Goal: Task Accomplishment & Management: Manage account settings

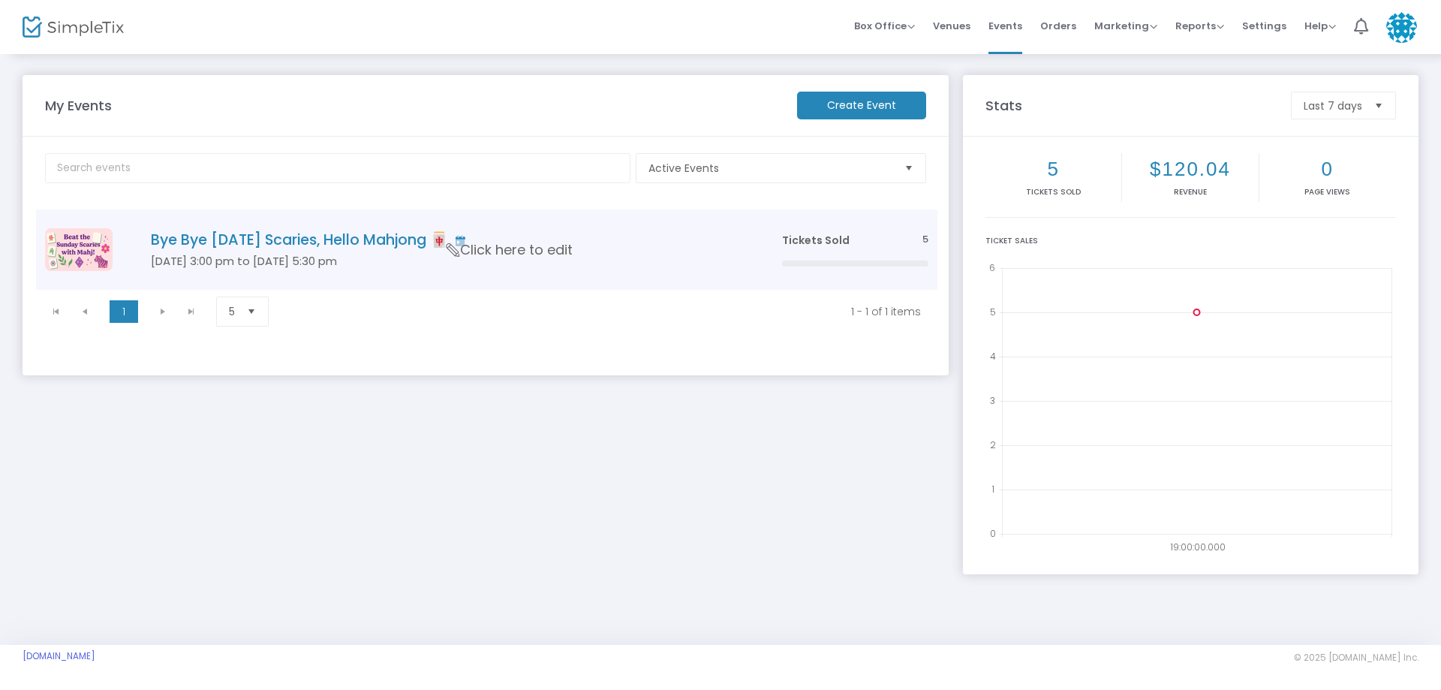
click at [824, 237] on span "Tickets Sold" at bounding box center [816, 240] width 68 height 15
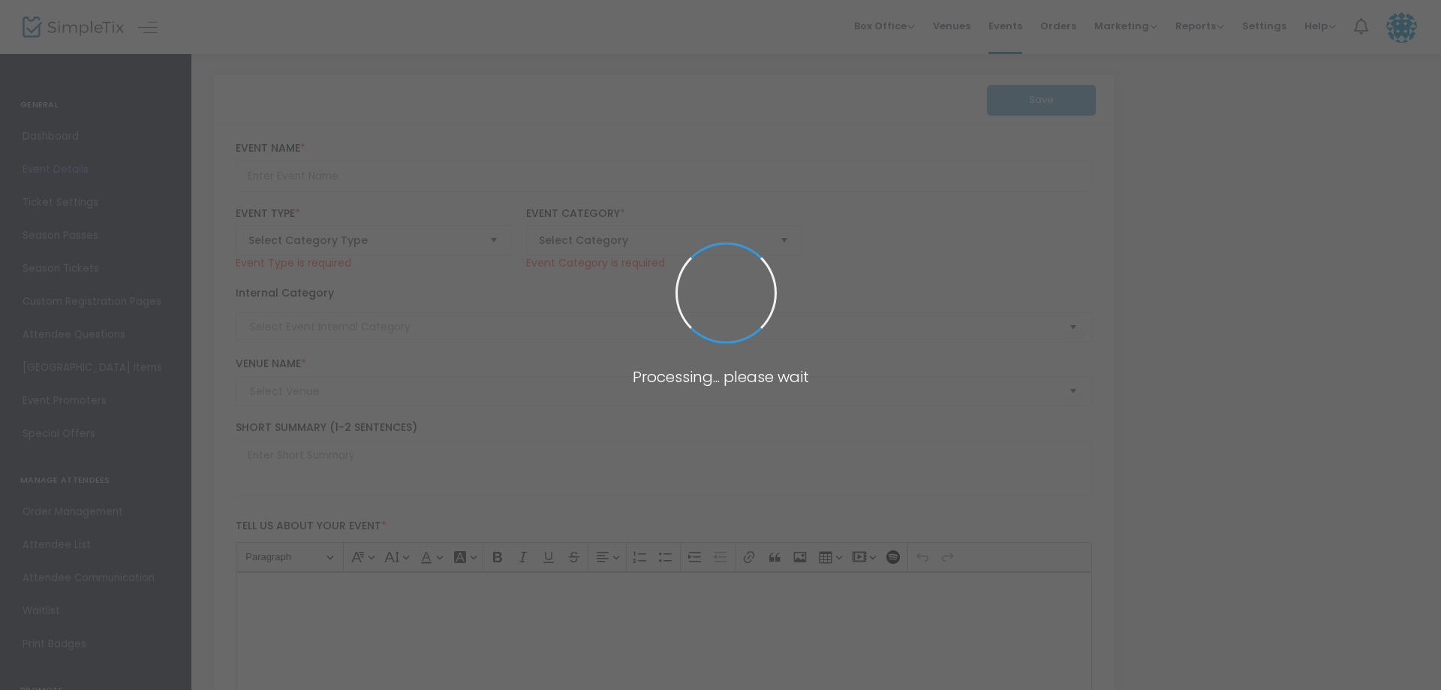
type input "Bye Bye [DATE] Scaries, Hello Mahjong 🀄"
type textarea "Beat the [DATE] Scaries: Mahjong Style 🎉Before the workweek creeps in, we’re ch…"
type input "Buy Tickets"
type input "[PERSON_NAME] Residence"
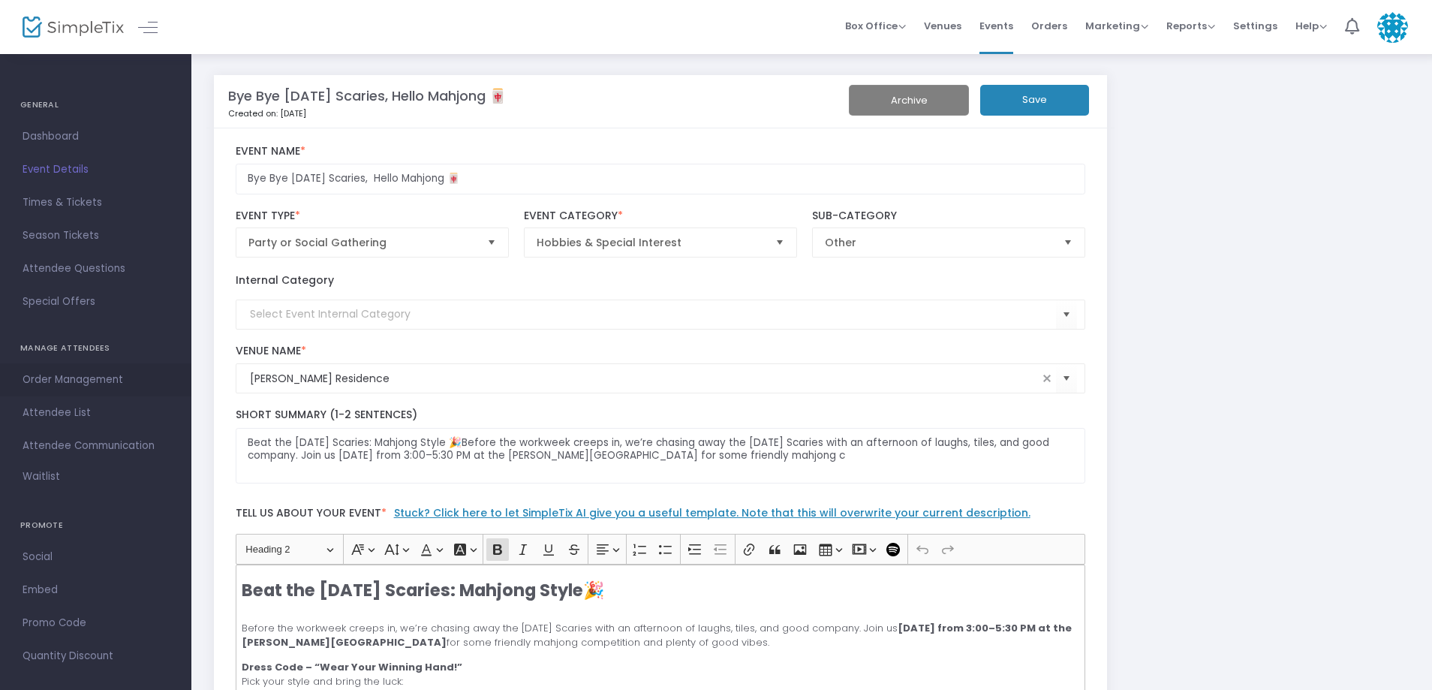
click at [90, 386] on span "Order Management" at bounding box center [96, 380] width 146 height 20
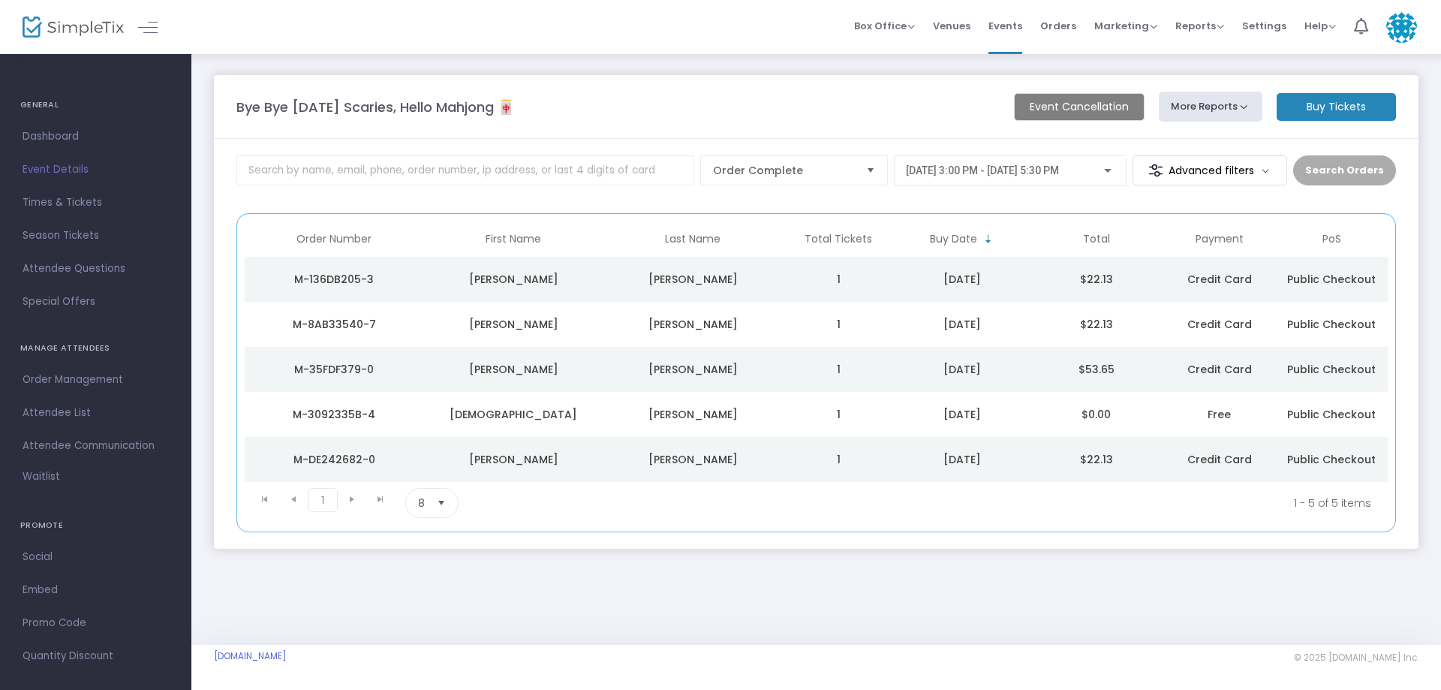
click at [1306, 278] on span "Public Checkout" at bounding box center [1331, 279] width 89 height 15
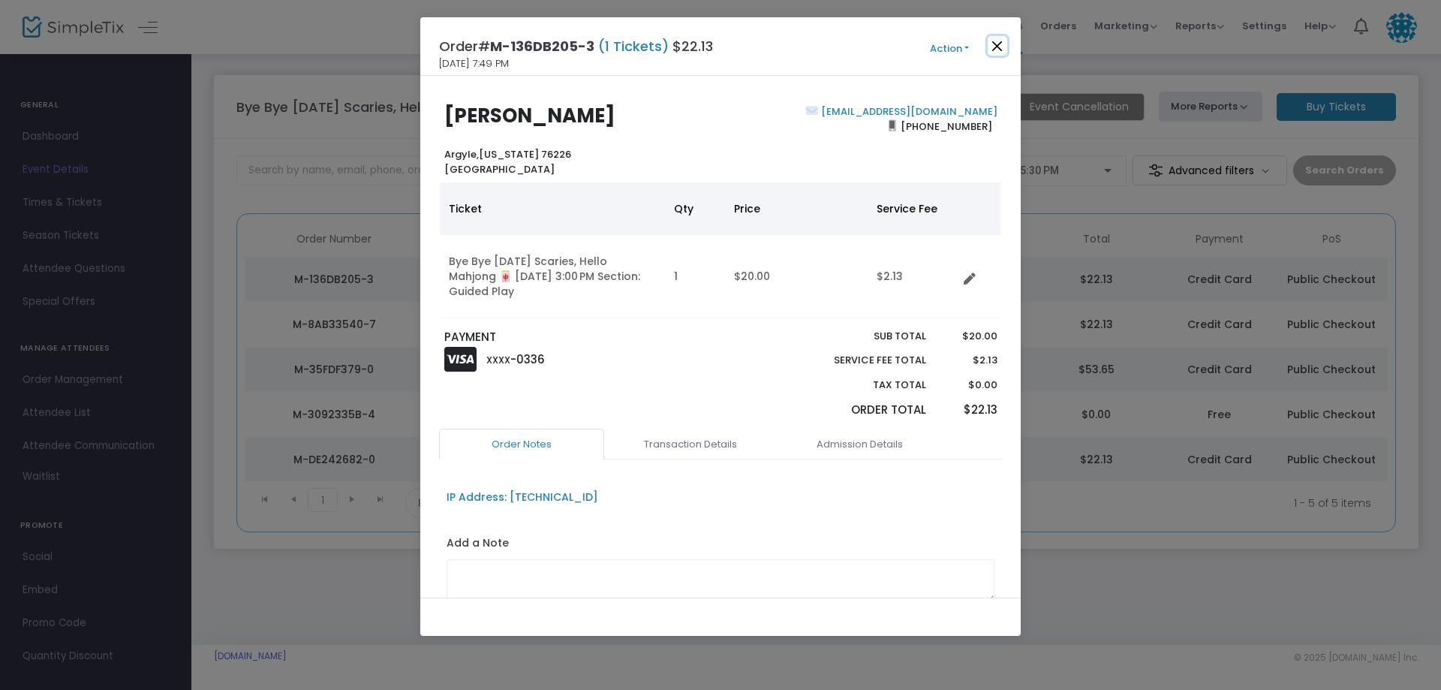
click at [998, 46] on button "Close" at bounding box center [998, 46] width 20 height 20
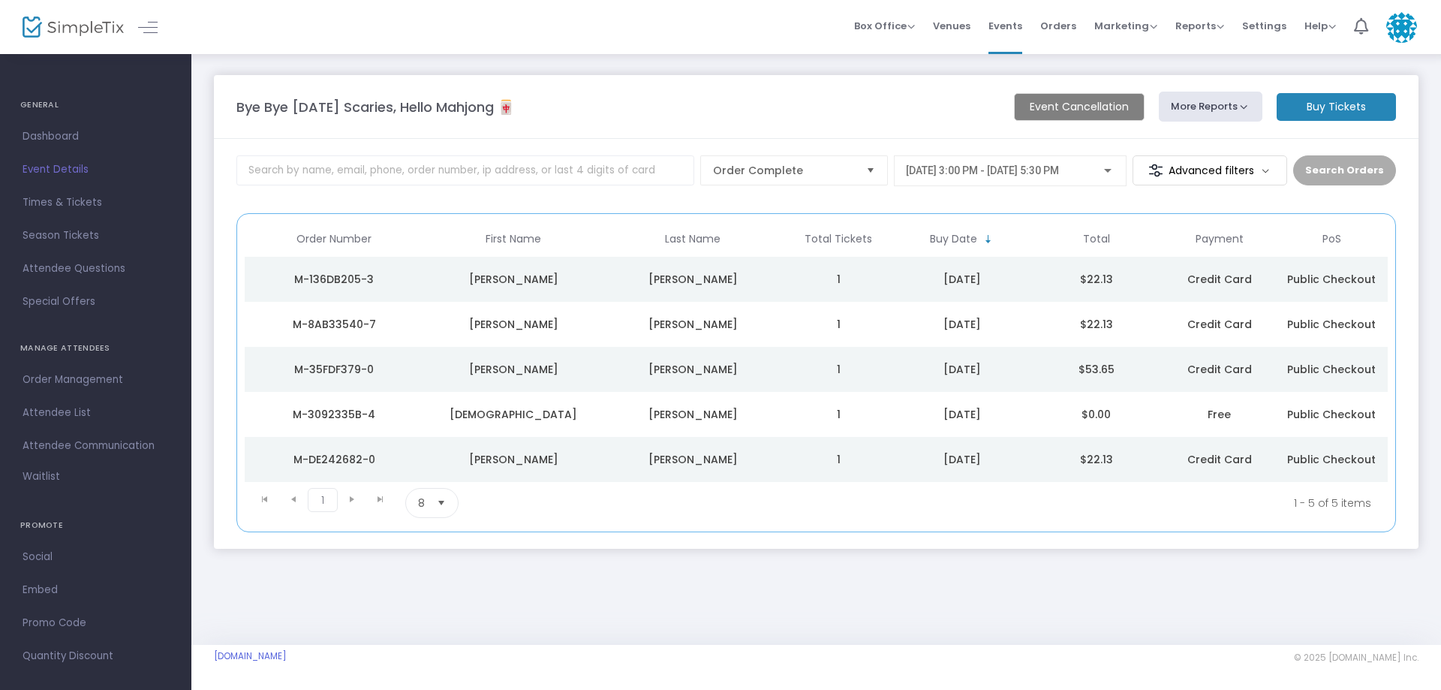
click at [1236, 170] on m-button "Advanced filters" at bounding box center [1210, 170] width 155 height 30
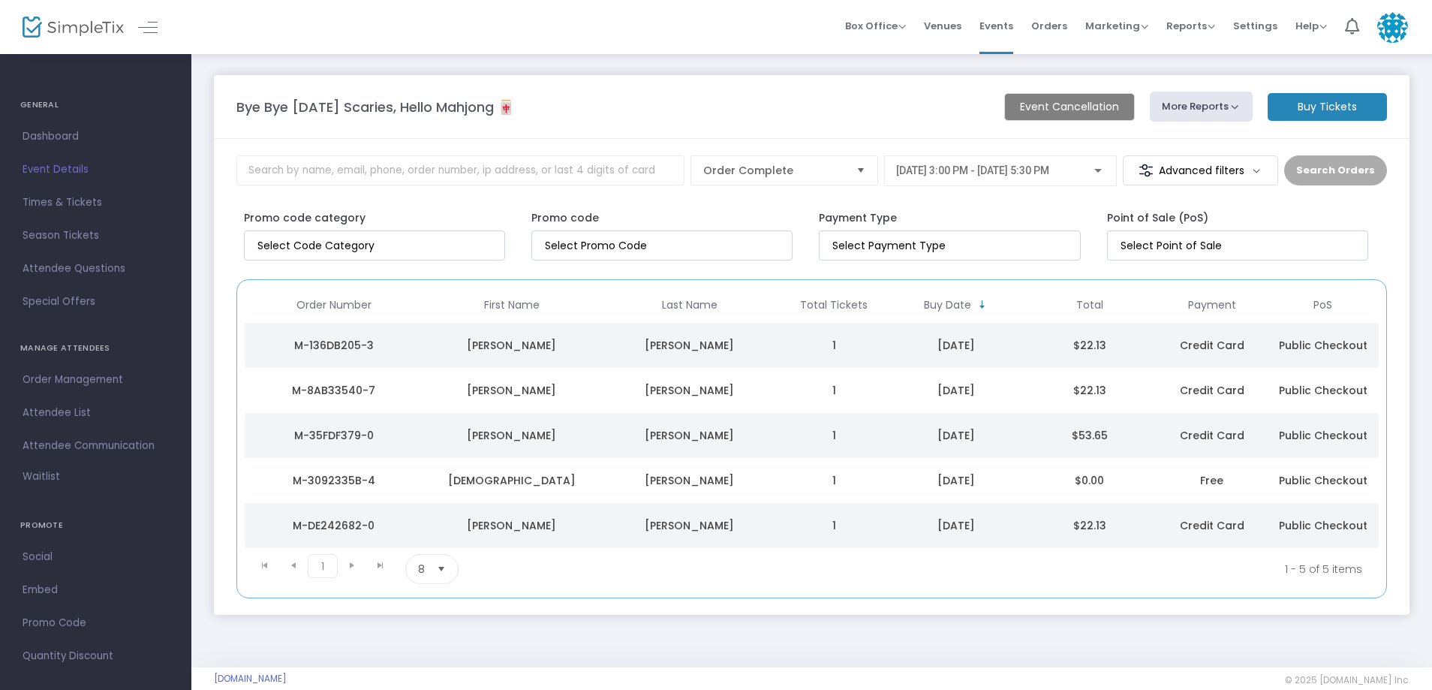
click at [1236, 170] on m-button "Advanced filters" at bounding box center [1200, 170] width 155 height 30
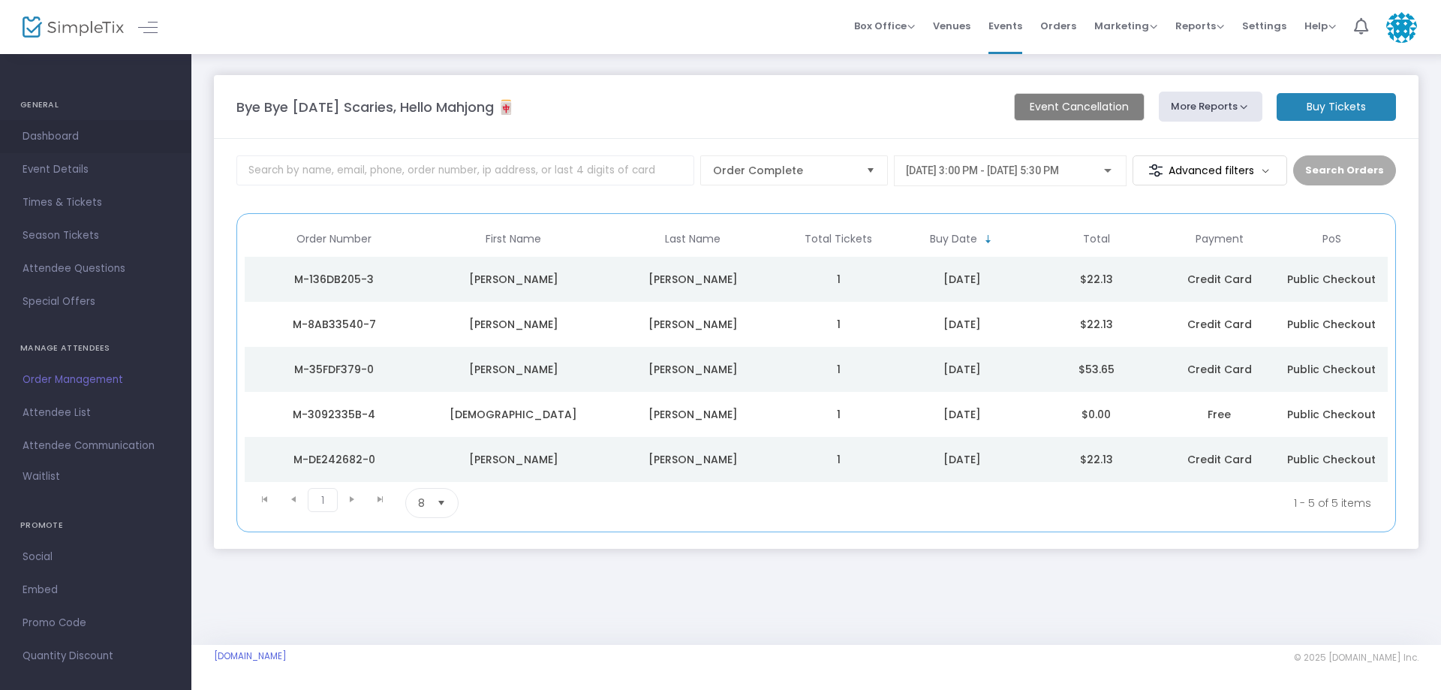
click at [41, 140] on span "Dashboard" at bounding box center [96, 137] width 146 height 20
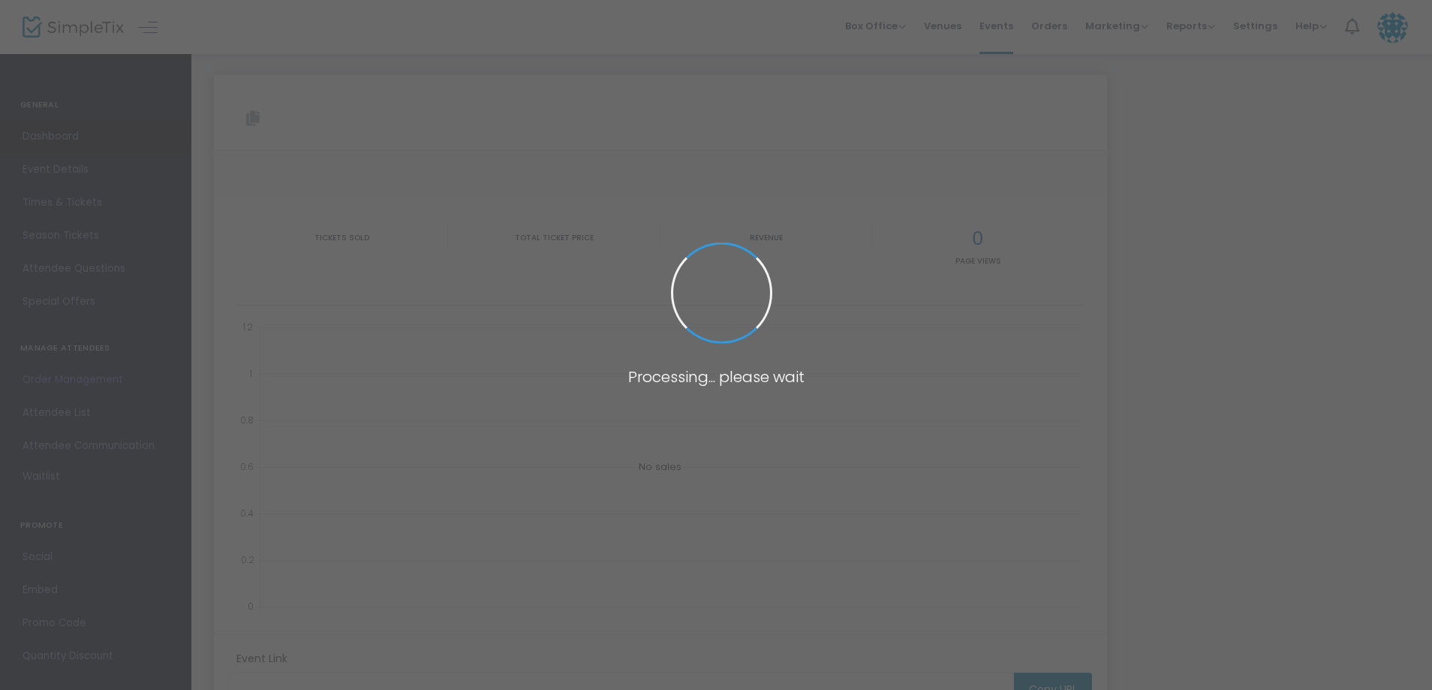
type input "[URL][DOMAIN_NAME][DATE]"
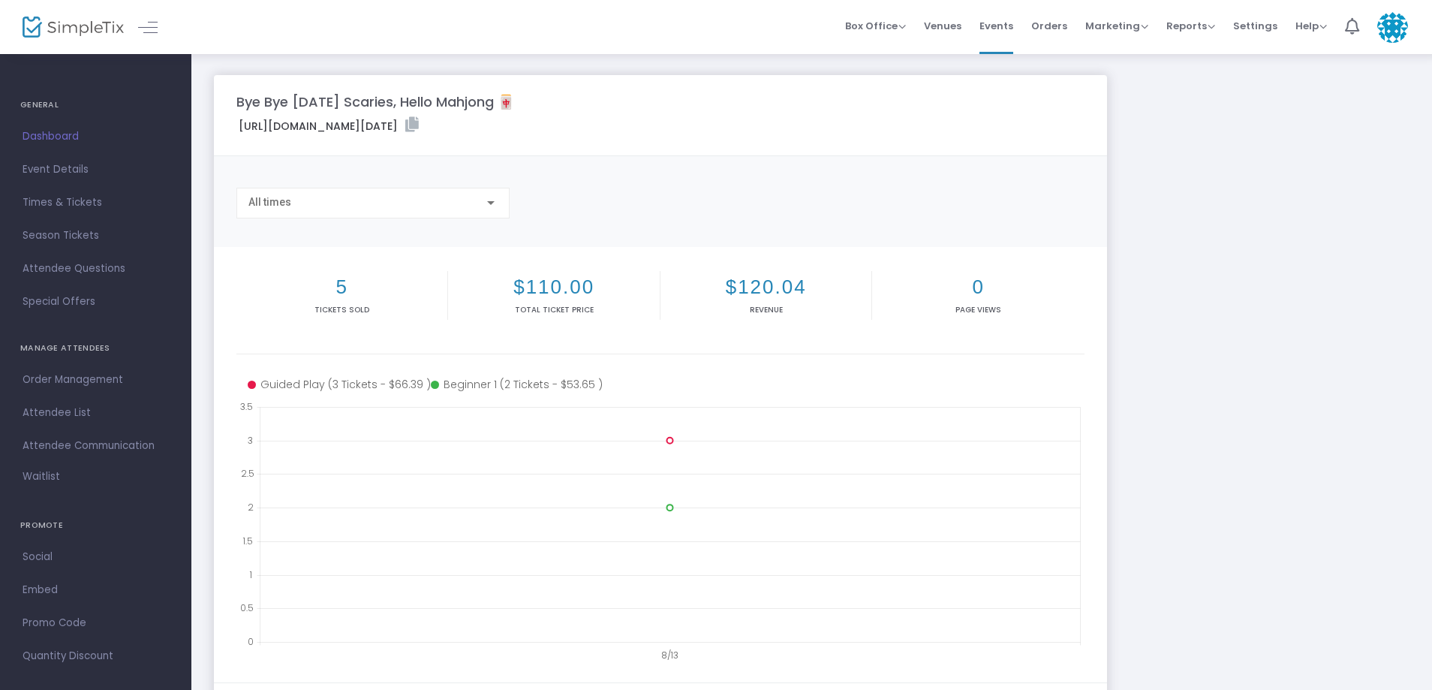
click at [45, 203] on span "Times & Tickets" at bounding box center [96, 203] width 146 height 20
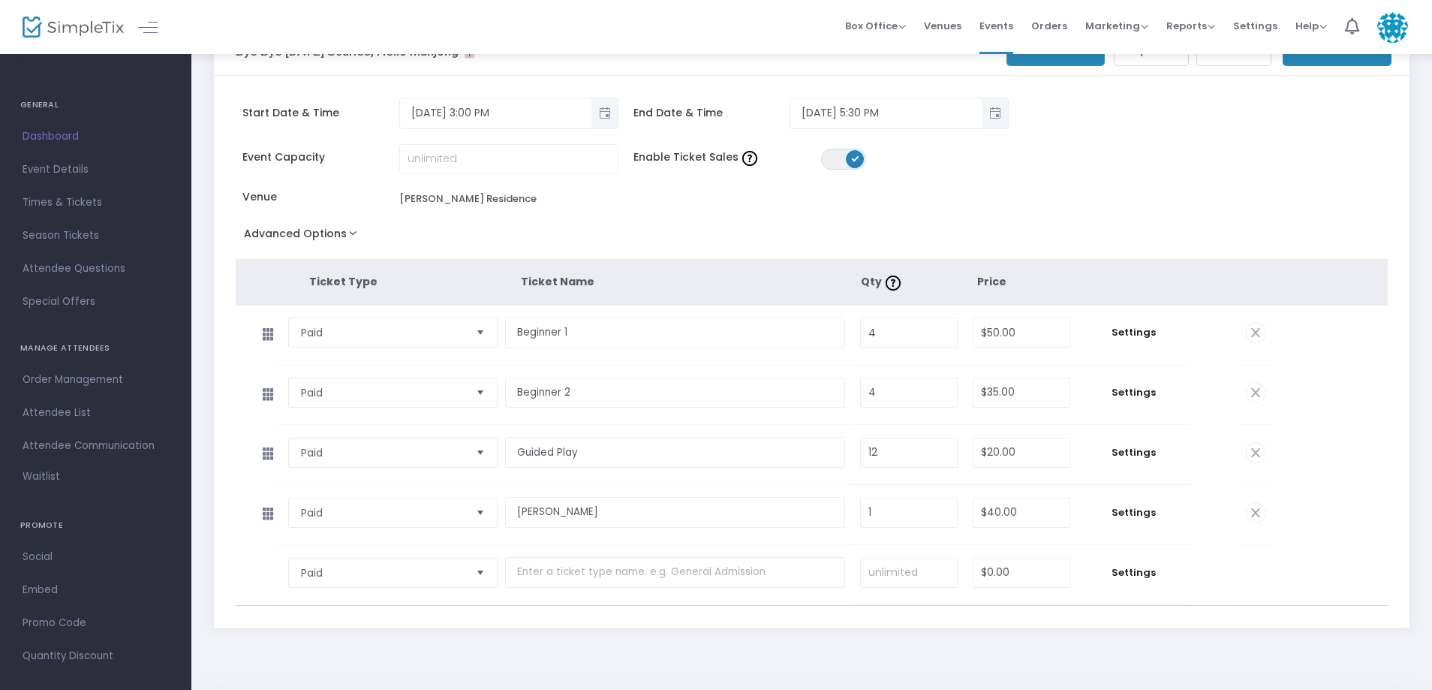
scroll to position [106, 0]
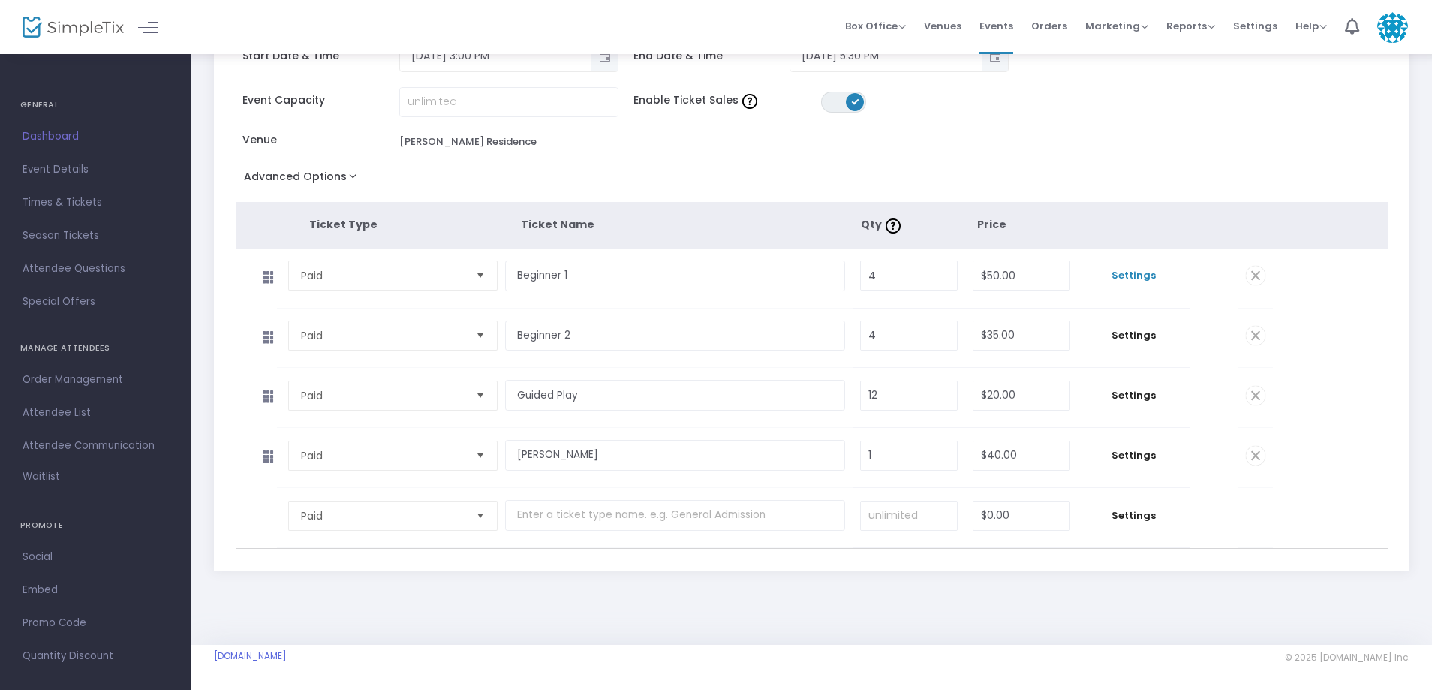
click at [1157, 279] on span "Settings" at bounding box center [1135, 275] width 98 height 15
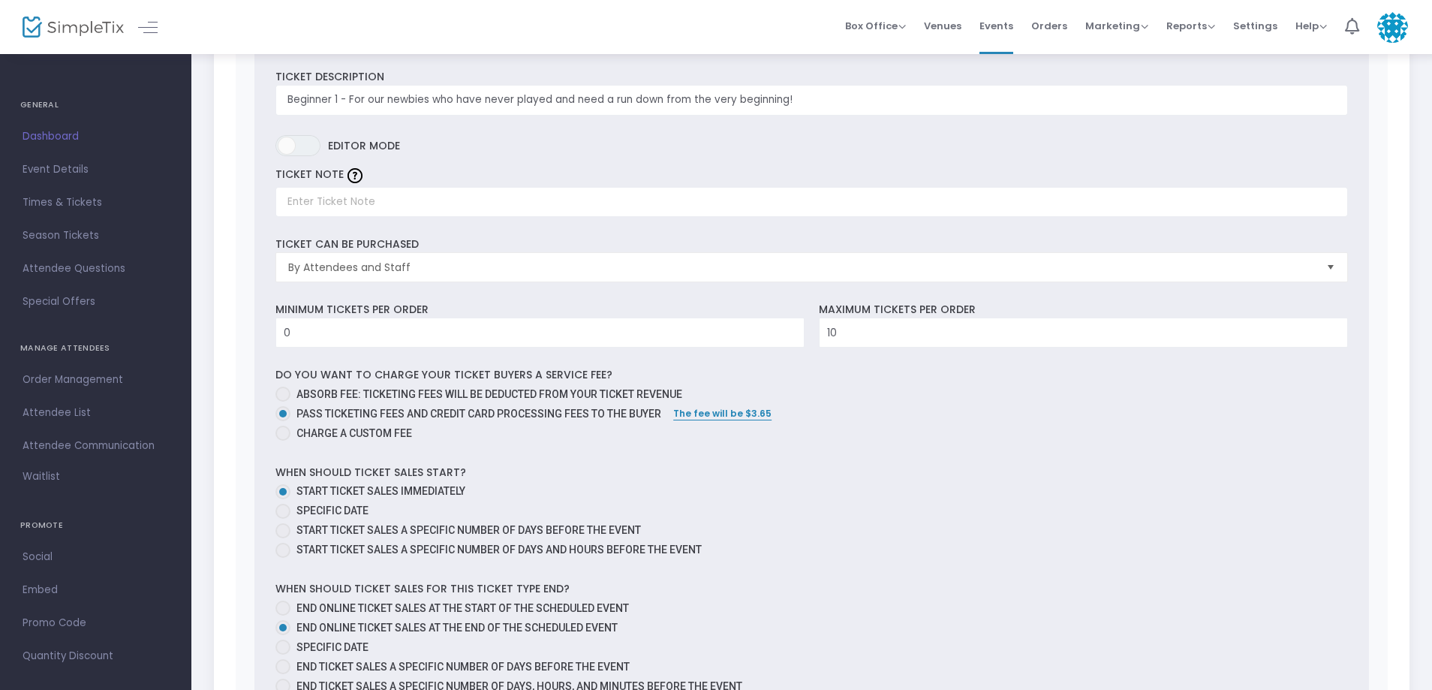
scroll to position [406, 0]
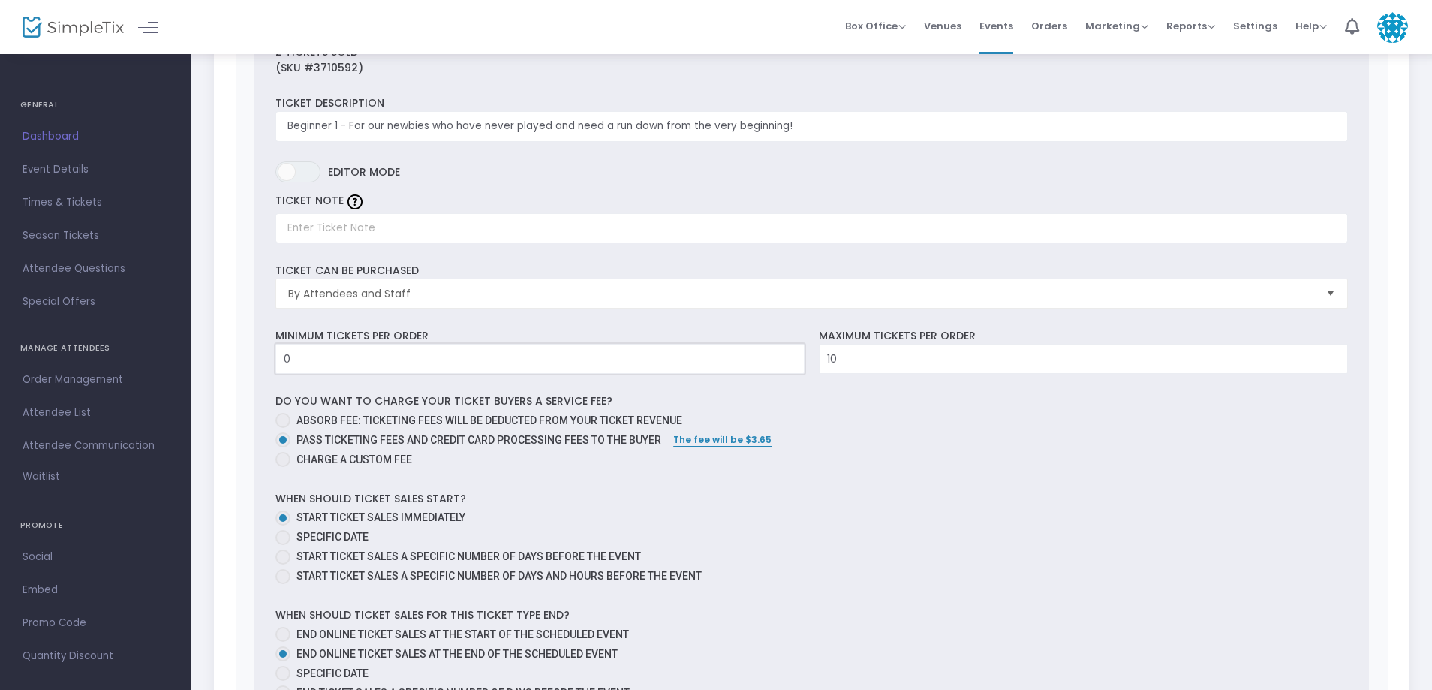
click at [389, 354] on input "0" at bounding box center [540, 359] width 528 height 29
type input "4"
click at [360, 322] on div "2 Tickets sold (SKU #3710592) Ticket Description Beginner 1 - For our newbies w…" at bounding box center [812, 477] width 1116 height 908
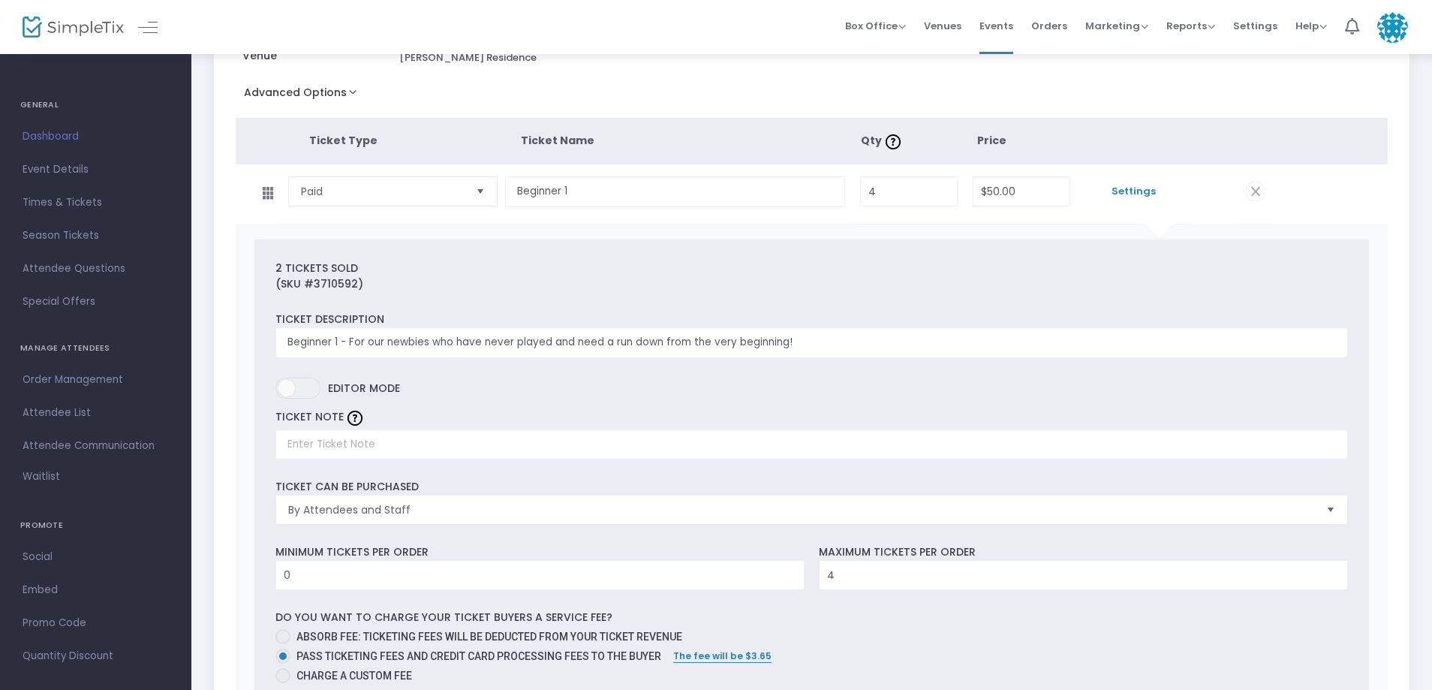
scroll to position [68, 0]
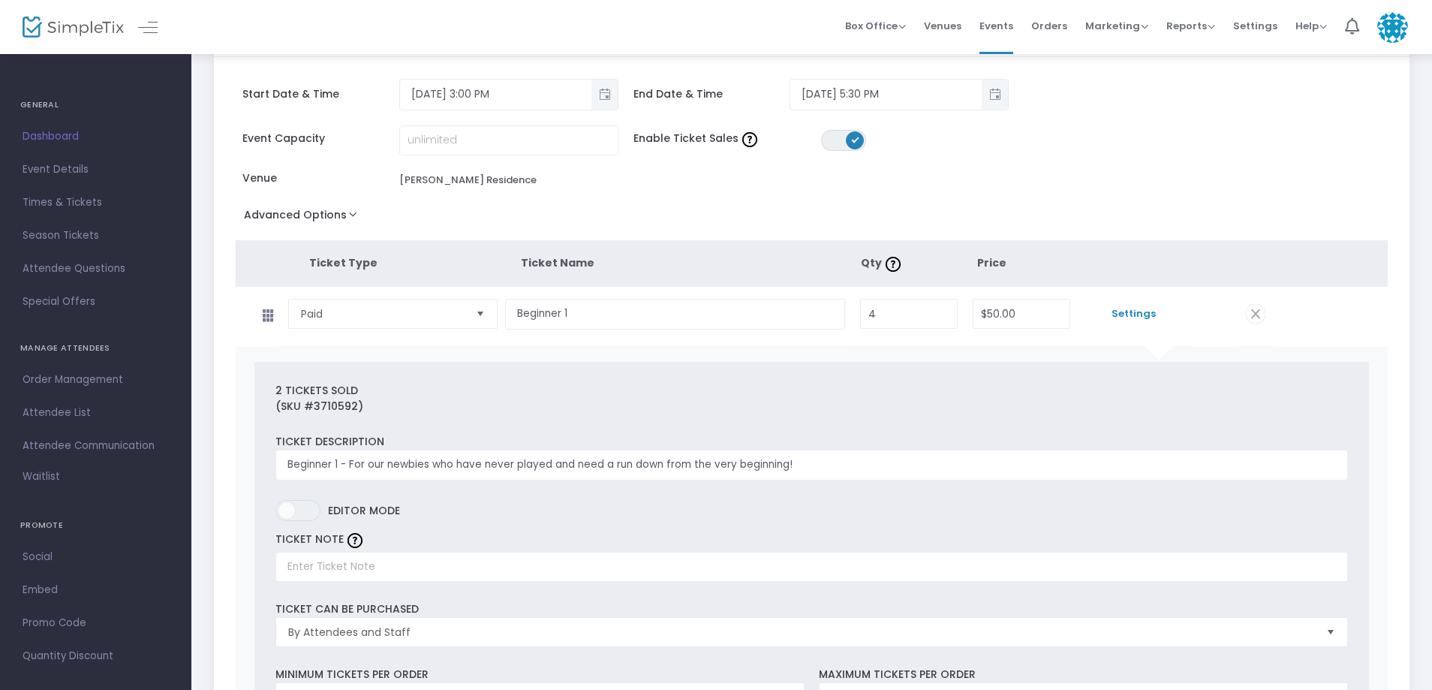
click at [1251, 309] on span at bounding box center [1256, 314] width 20 height 20
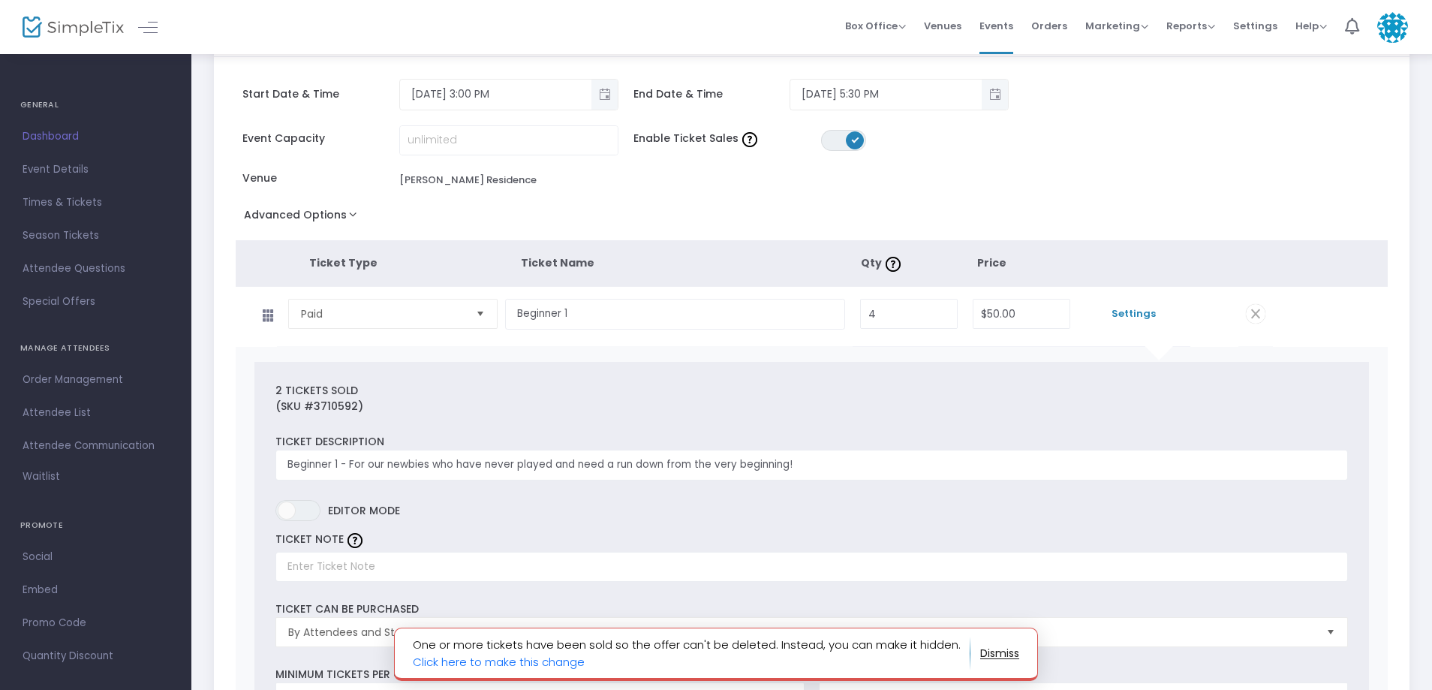
click at [1122, 308] on span "Settings" at bounding box center [1135, 313] width 98 height 15
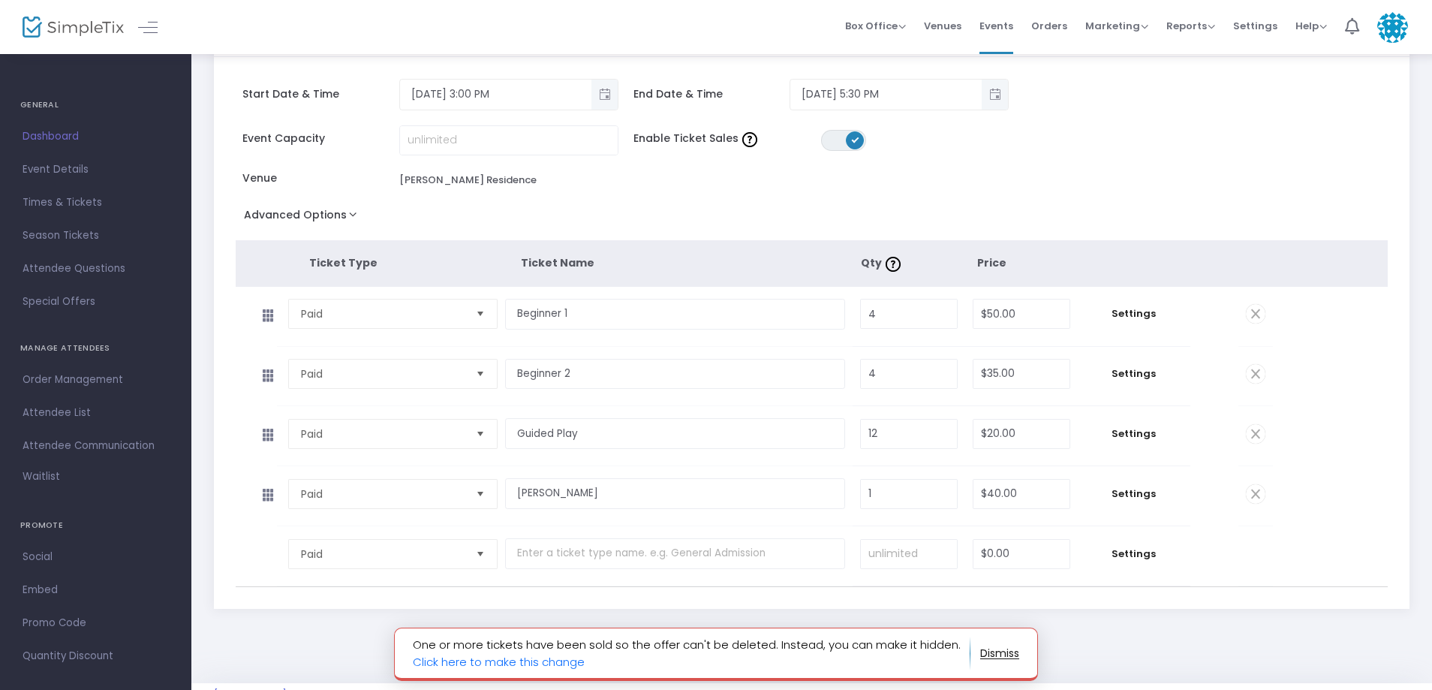
click at [965, 208] on div "Advanced Options Event Time Title Mobile eTicket color #FFFFFF Limit the total …" at bounding box center [812, 217] width 1153 height 27
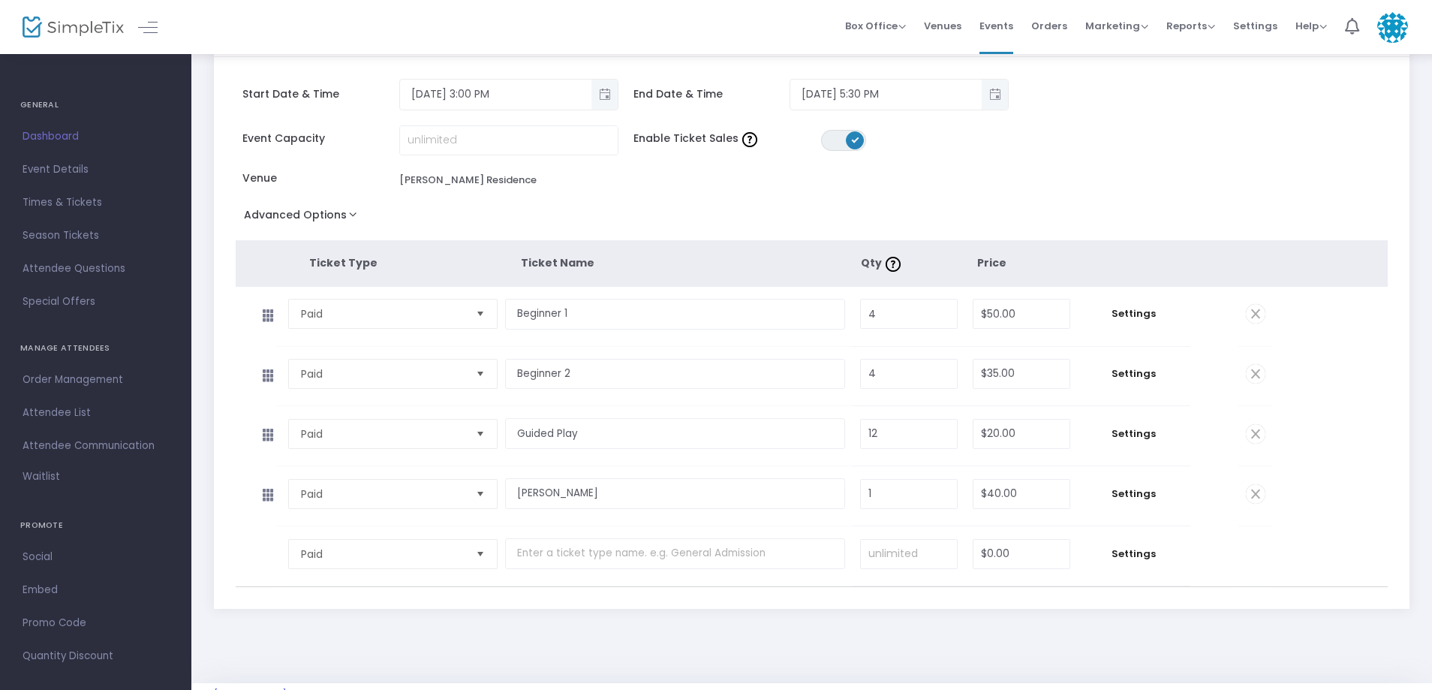
click at [541, 182] on div "Venue [PERSON_NAME][GEOGRAPHIC_DATA]" at bounding box center [430, 179] width 376 height 19
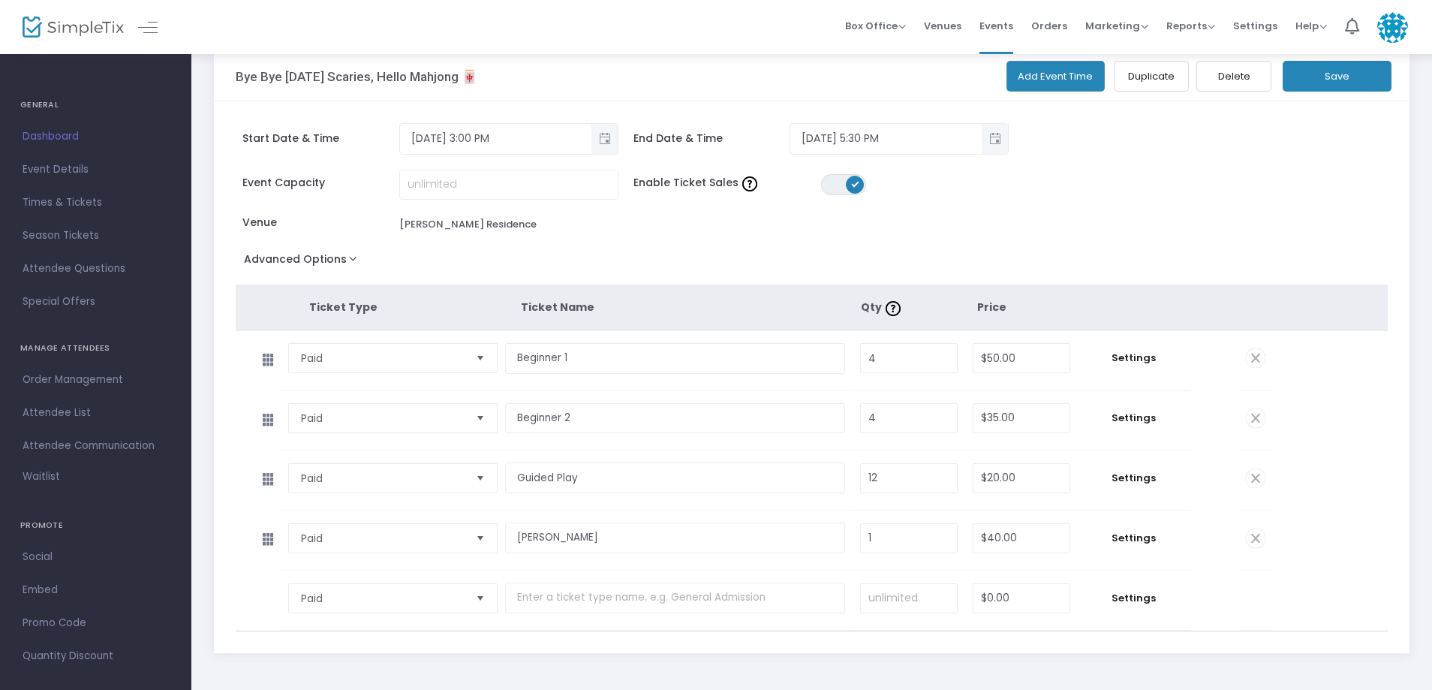
scroll to position [0, 0]
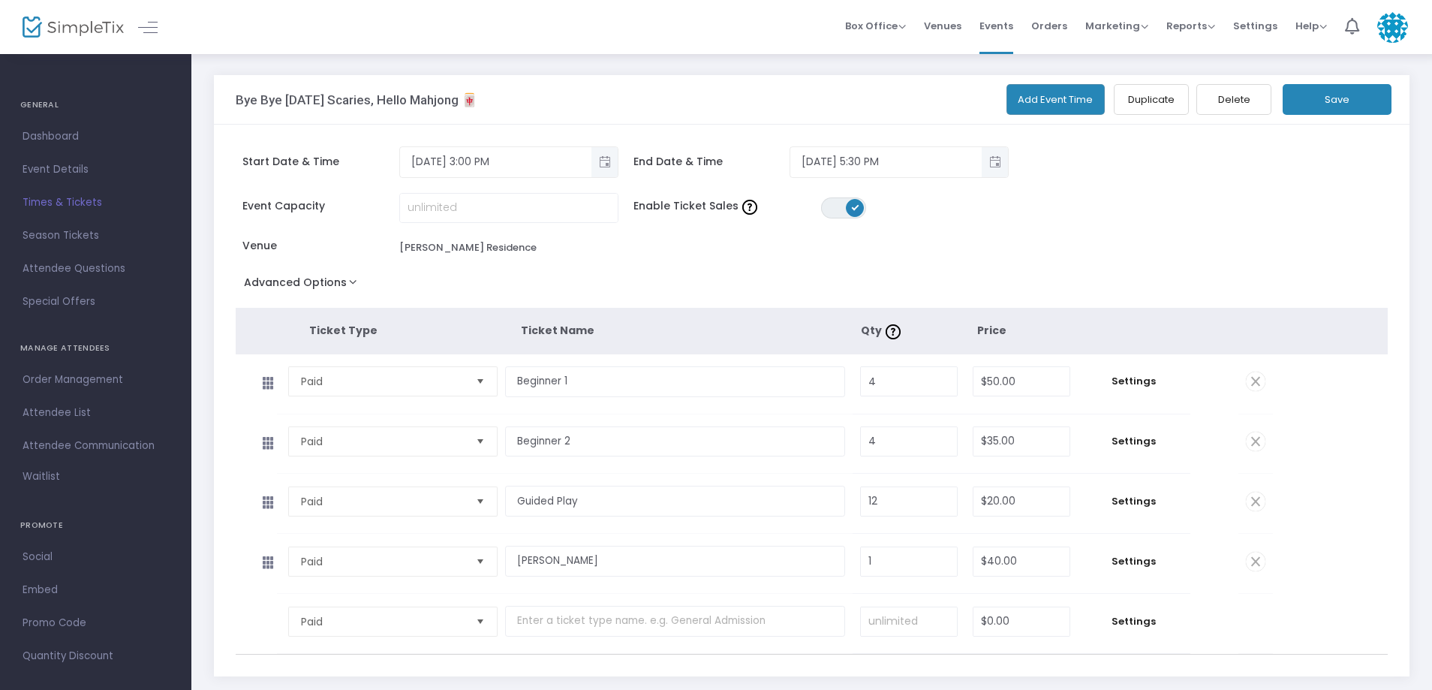
click at [1336, 98] on button "Save" at bounding box center [1337, 99] width 109 height 31
click at [74, 133] on span "Dashboard" at bounding box center [96, 137] width 146 height 20
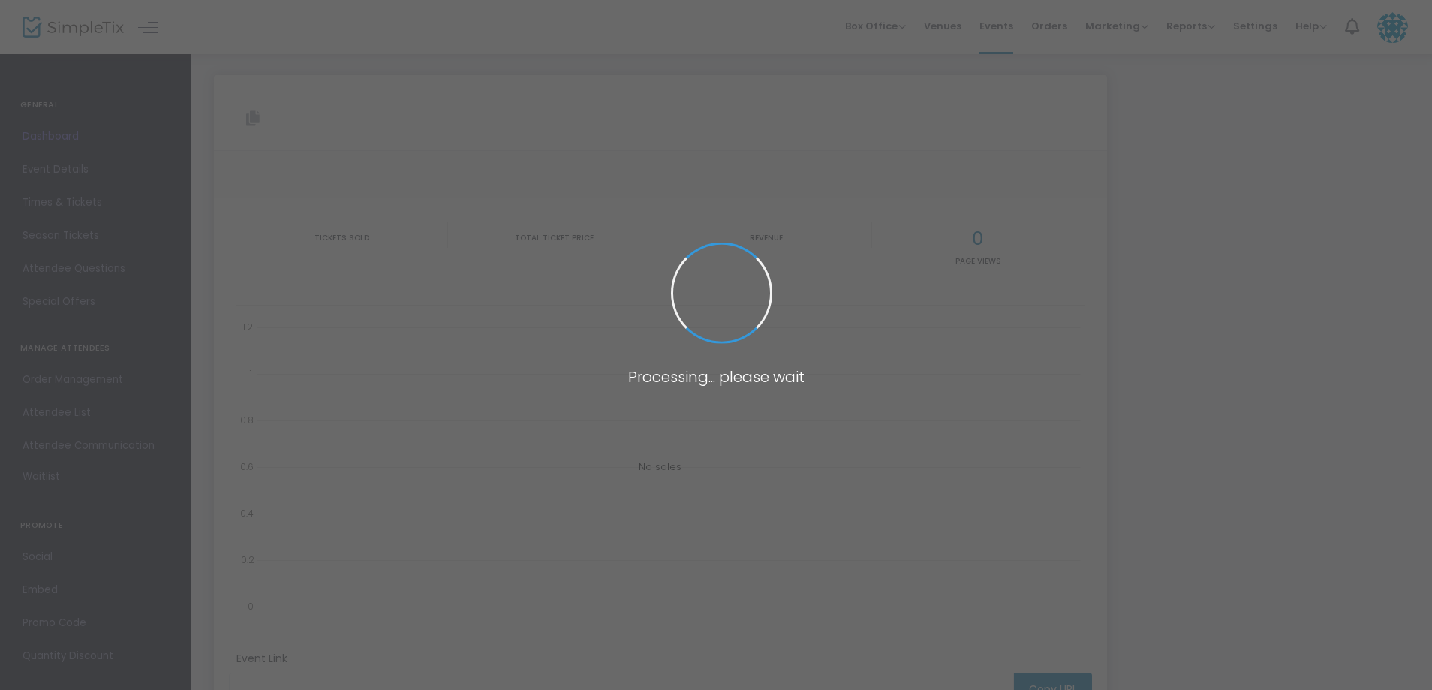
type input "[URL][DOMAIN_NAME][DATE]"
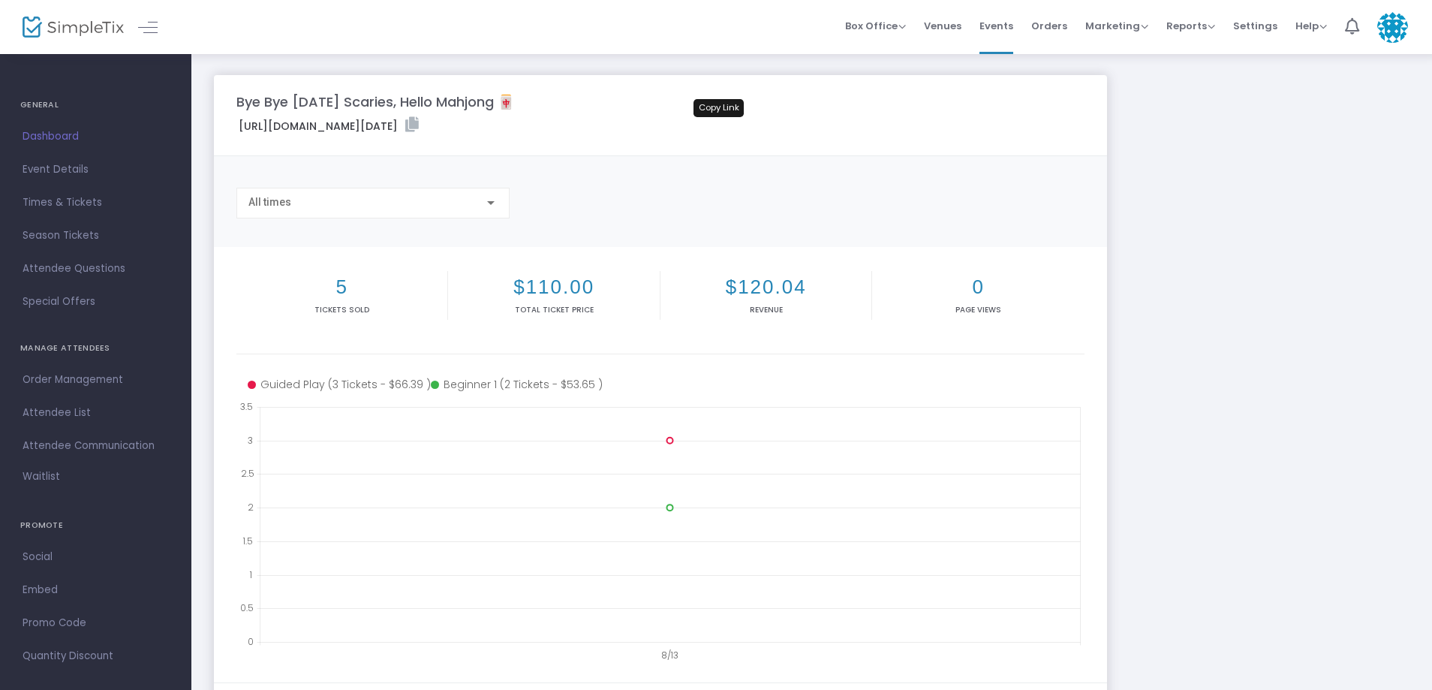
click at [419, 125] on icon at bounding box center [412, 124] width 14 height 15
click at [90, 206] on span "Times & Tickets" at bounding box center [96, 203] width 146 height 20
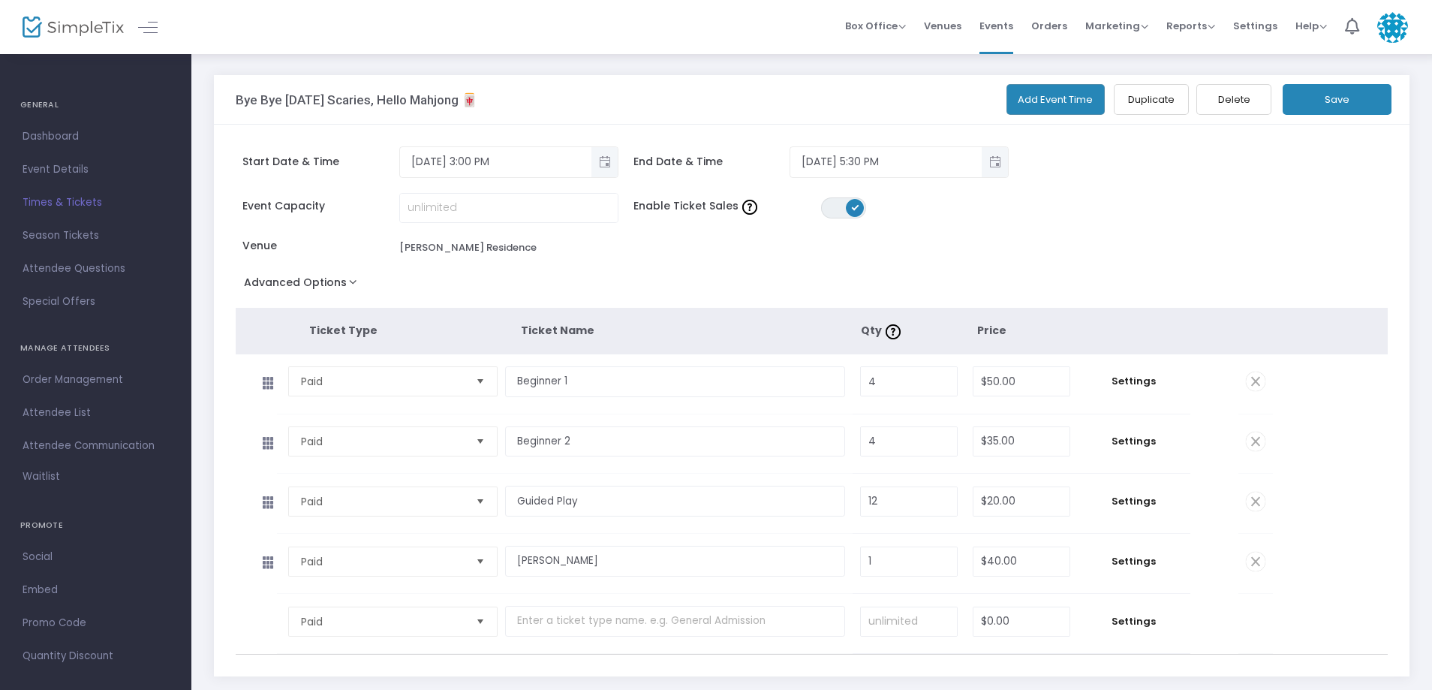
scroll to position [75, 0]
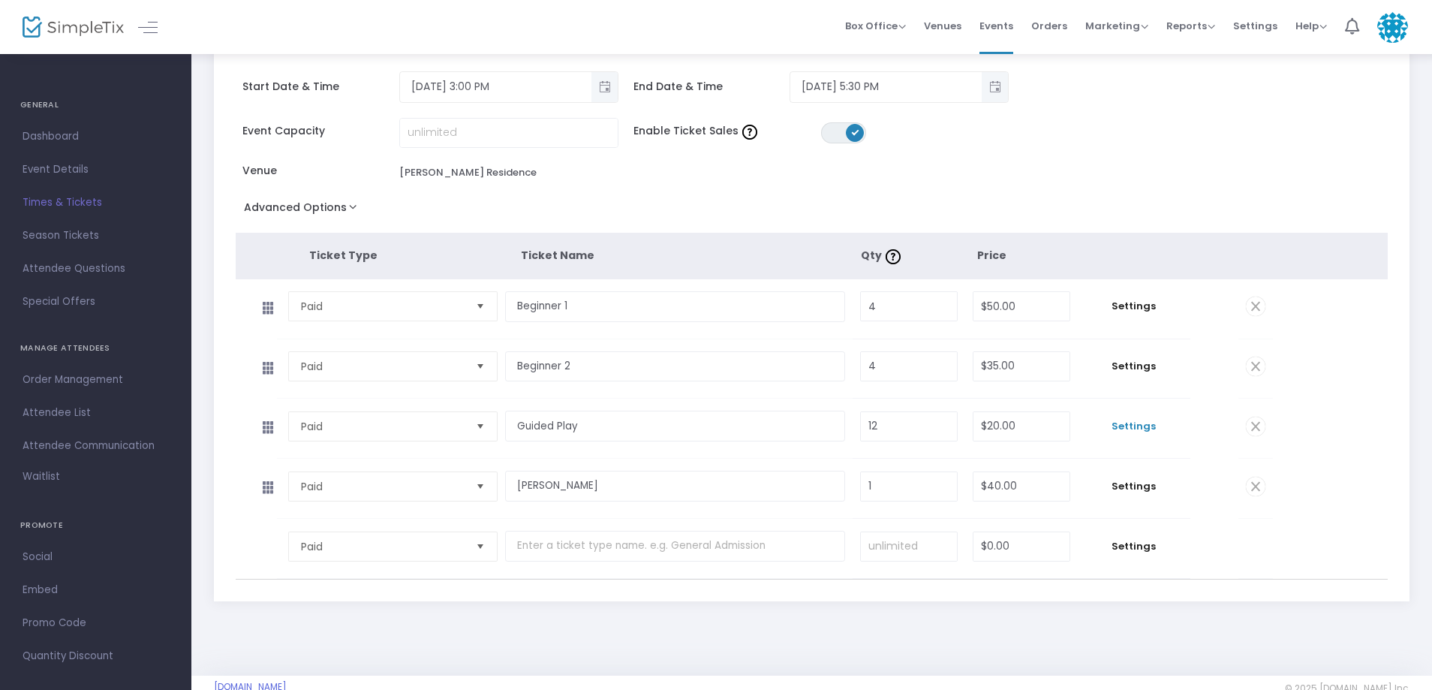
click at [1128, 422] on span "Settings" at bounding box center [1135, 426] width 98 height 15
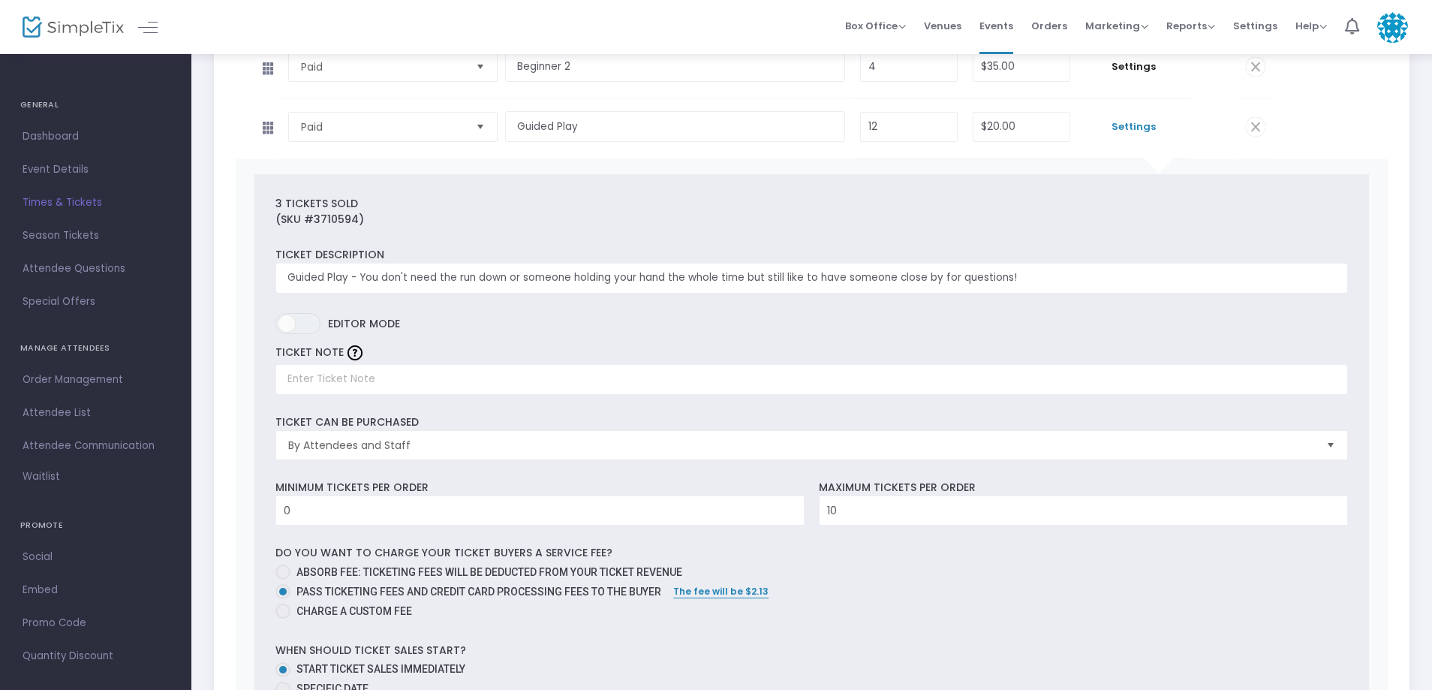
scroll to position [375, 0]
click at [899, 512] on input "10" at bounding box center [1084, 509] width 528 height 29
type input "12"
click at [864, 574] on label "Absorb fee: Ticketing fees will be deducted from your ticket revenue" at bounding box center [806, 572] width 1061 height 16
click at [283, 579] on input "Absorb fee: Ticketing fees will be deducted from your ticket revenue" at bounding box center [282, 579] width 1 height 1
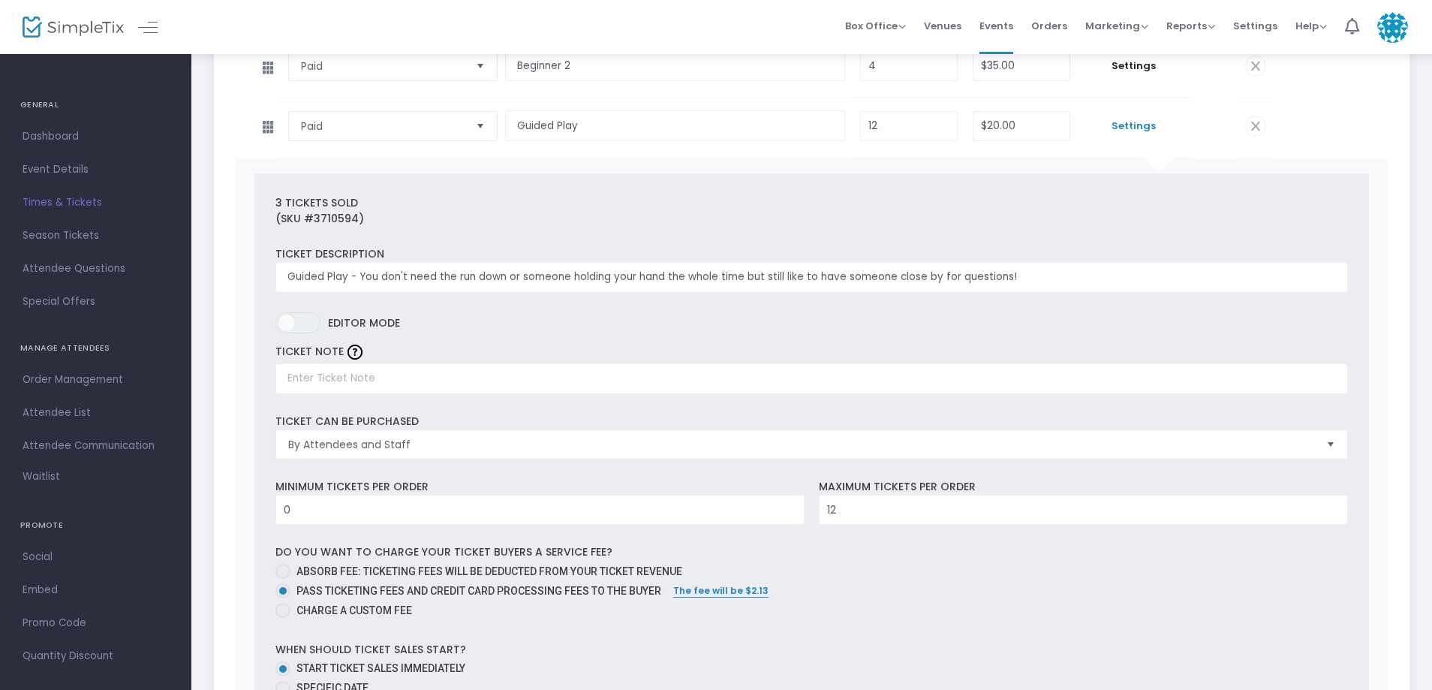
radio input "true"
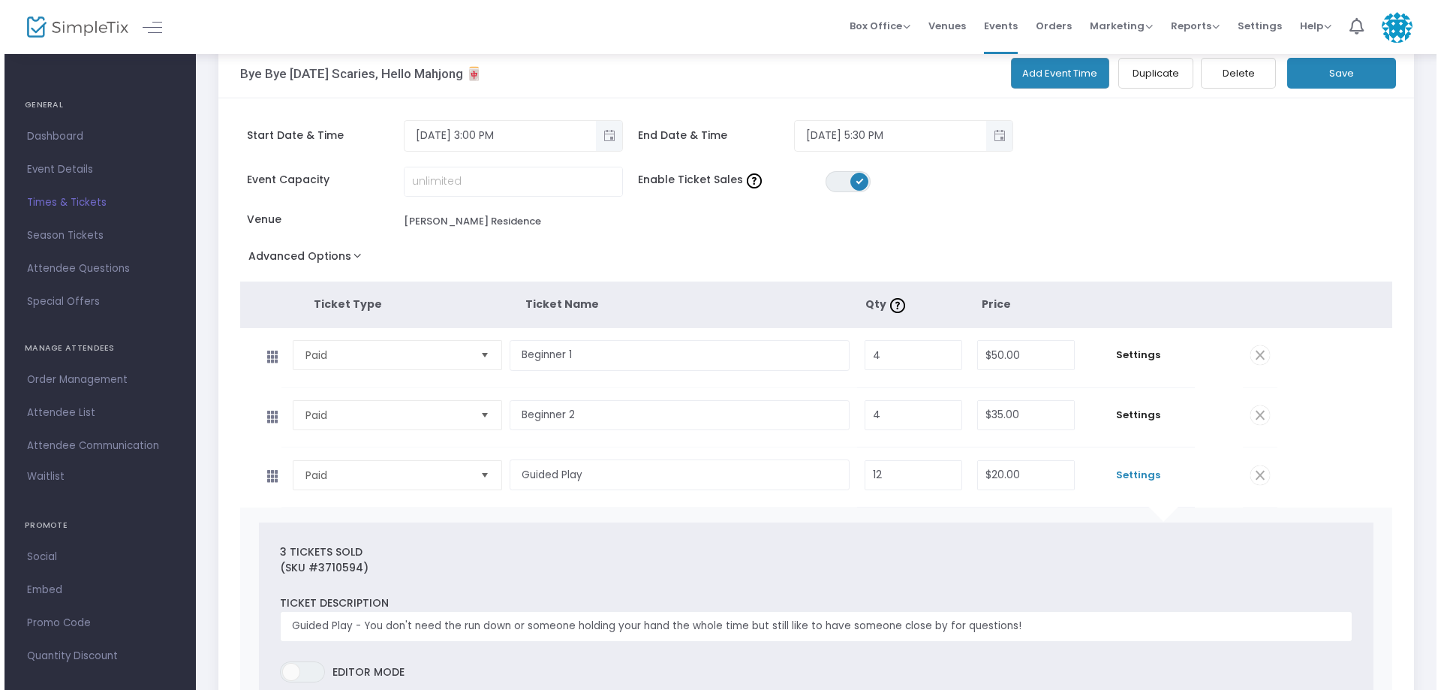
scroll to position [0, 0]
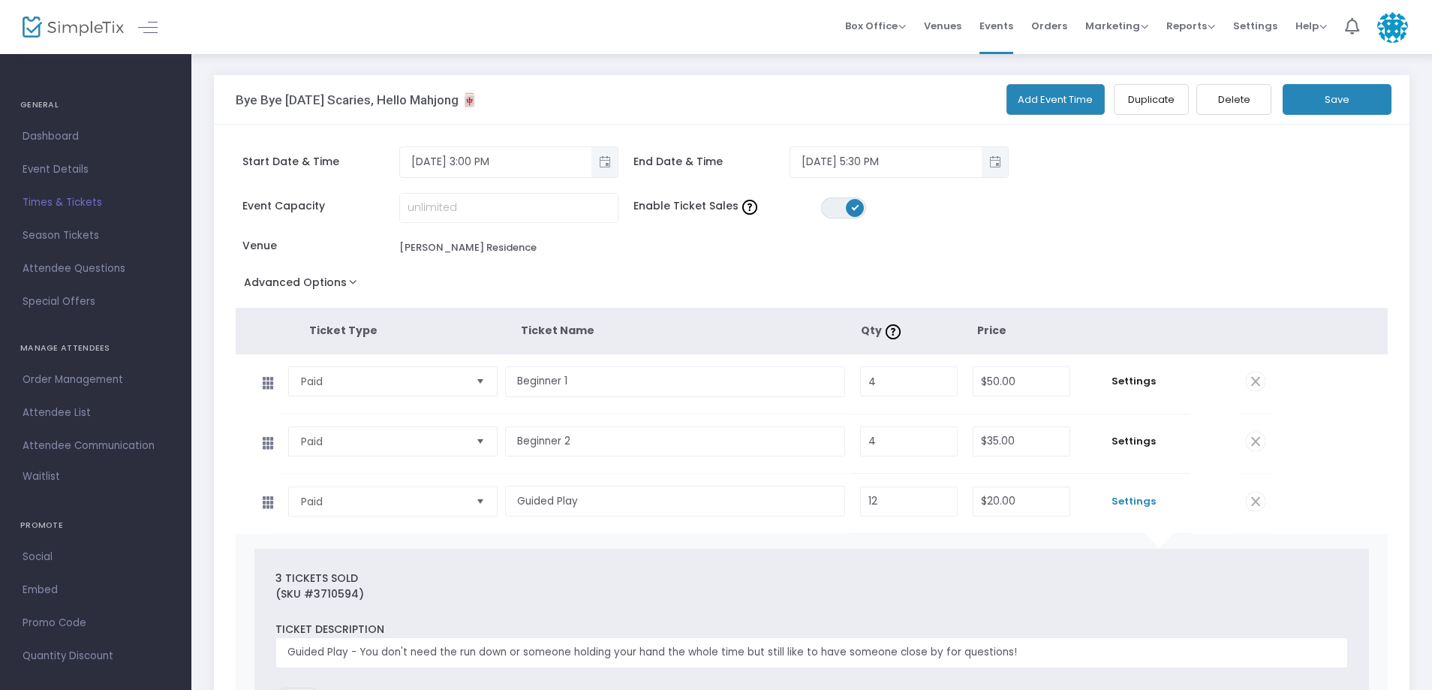
click at [1349, 115] on div "Bye Bye [DATE] Scaries, Hello Mahjong 🀄 Add Event Time Duplicate Delete Save" at bounding box center [812, 100] width 1196 height 50
click at [1348, 110] on button "Save" at bounding box center [1337, 99] width 109 height 31
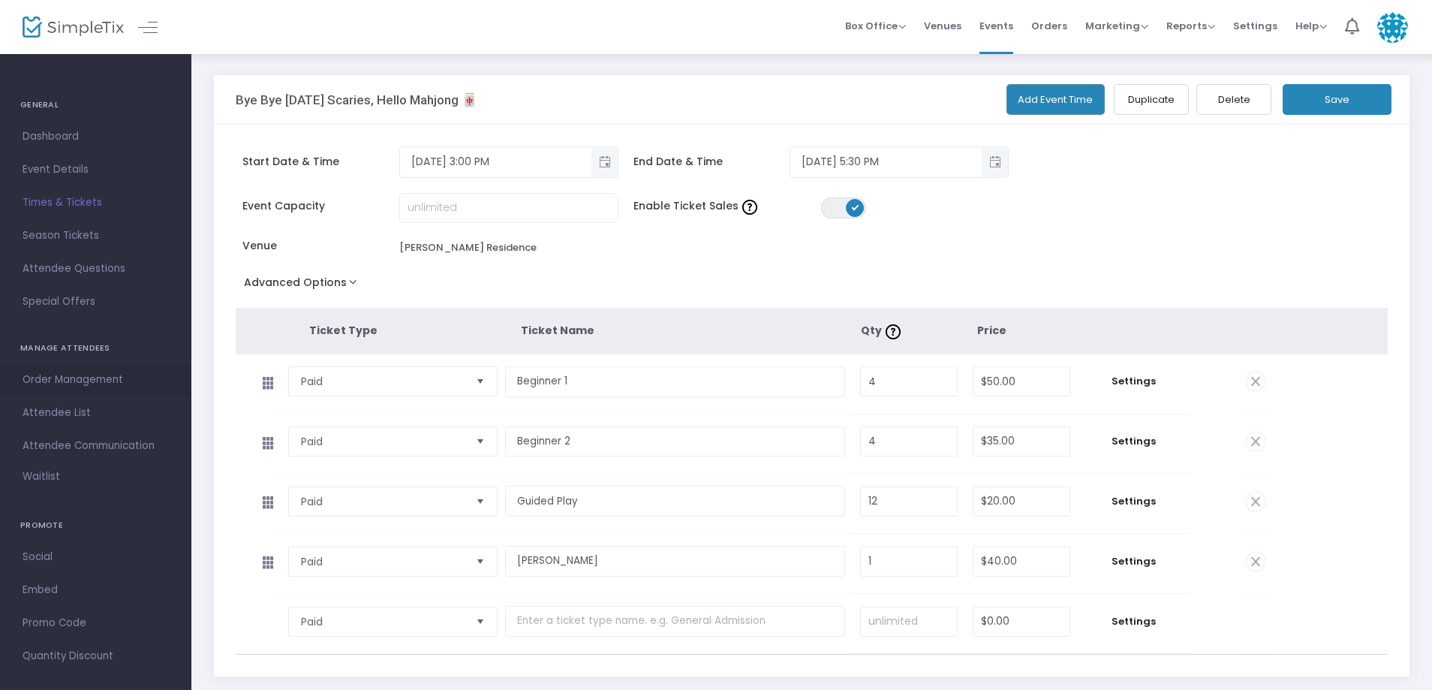
click at [78, 375] on span "Order Management" at bounding box center [96, 380] width 146 height 20
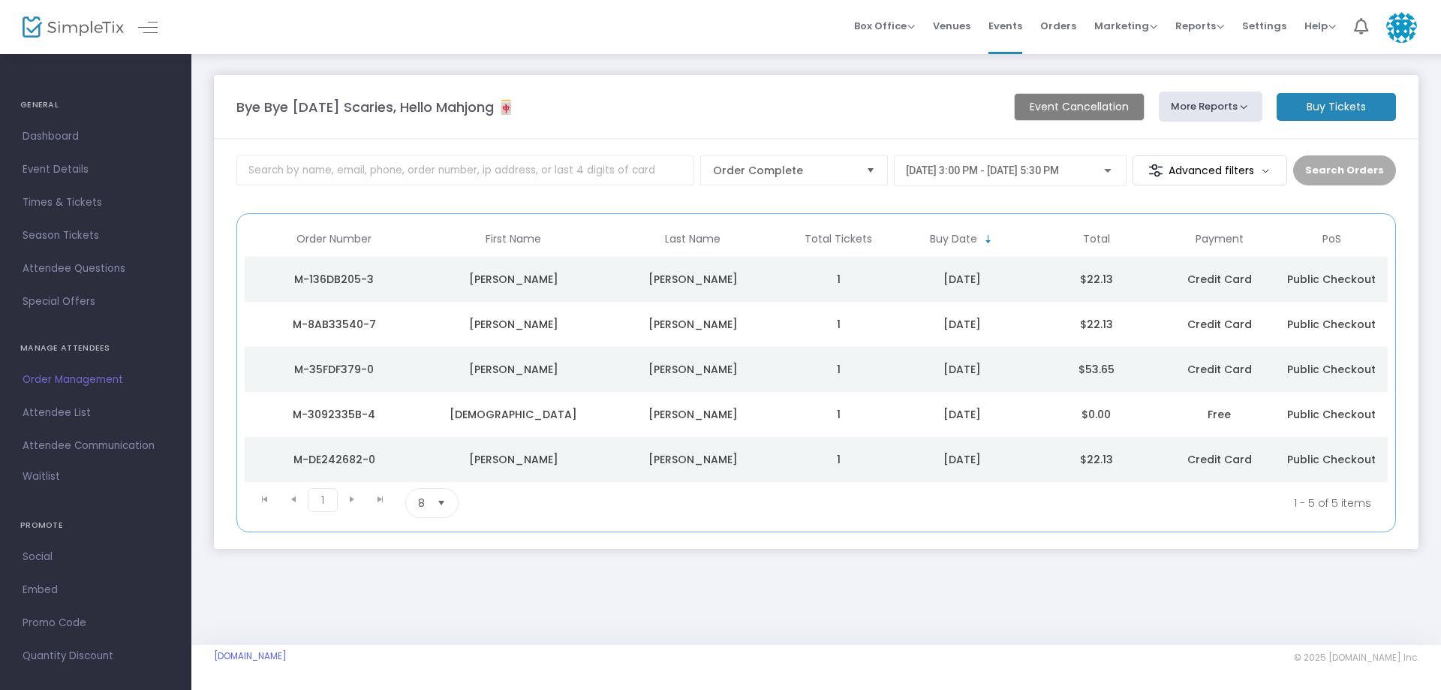
click at [1101, 374] on td "$53.65" at bounding box center [1096, 369] width 134 height 45
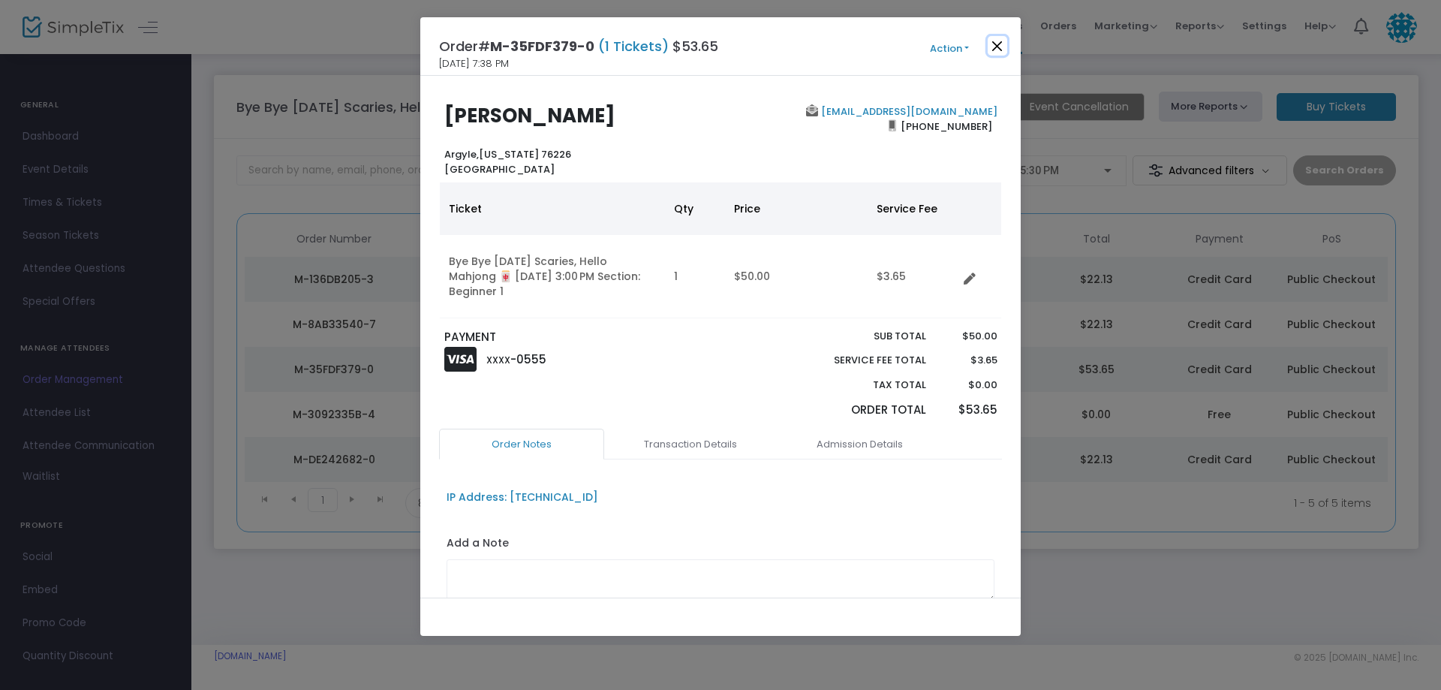
click at [1003, 44] on button "Close" at bounding box center [998, 46] width 20 height 20
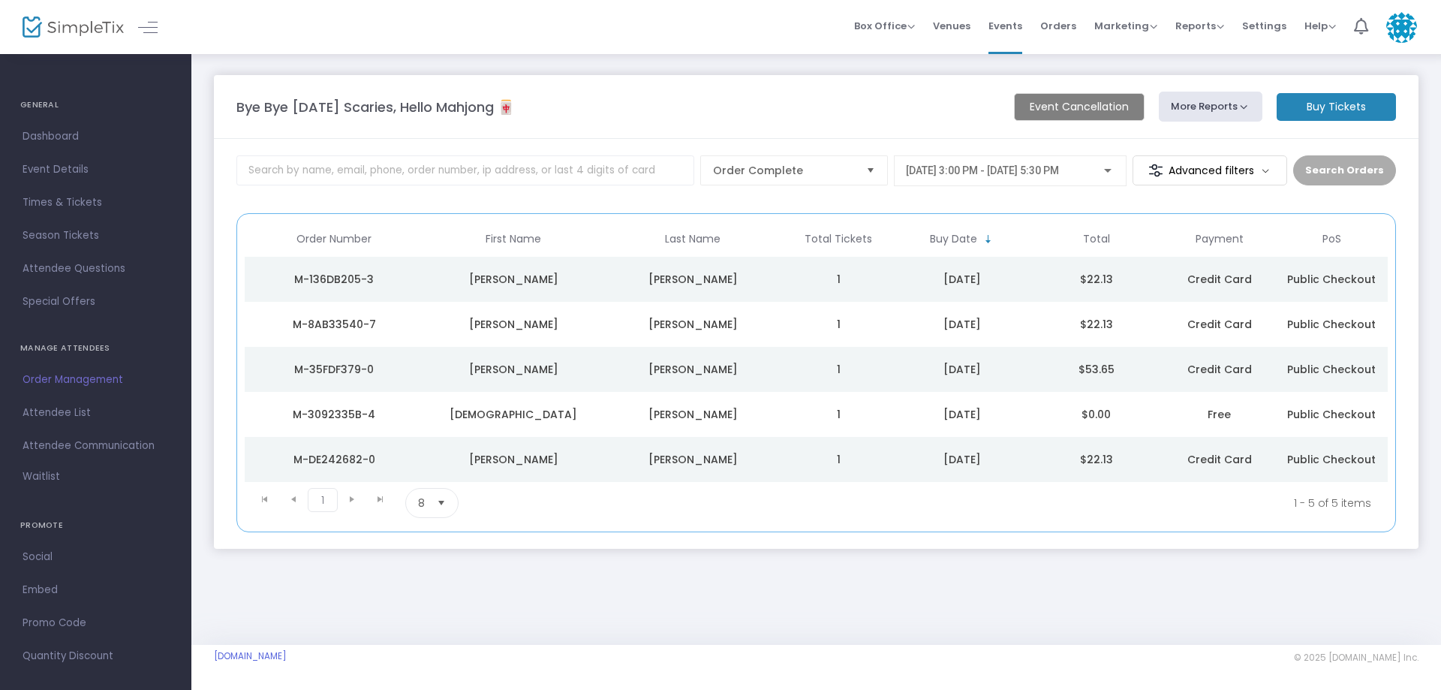
click at [1209, 414] on span "Free" at bounding box center [1219, 414] width 23 height 15
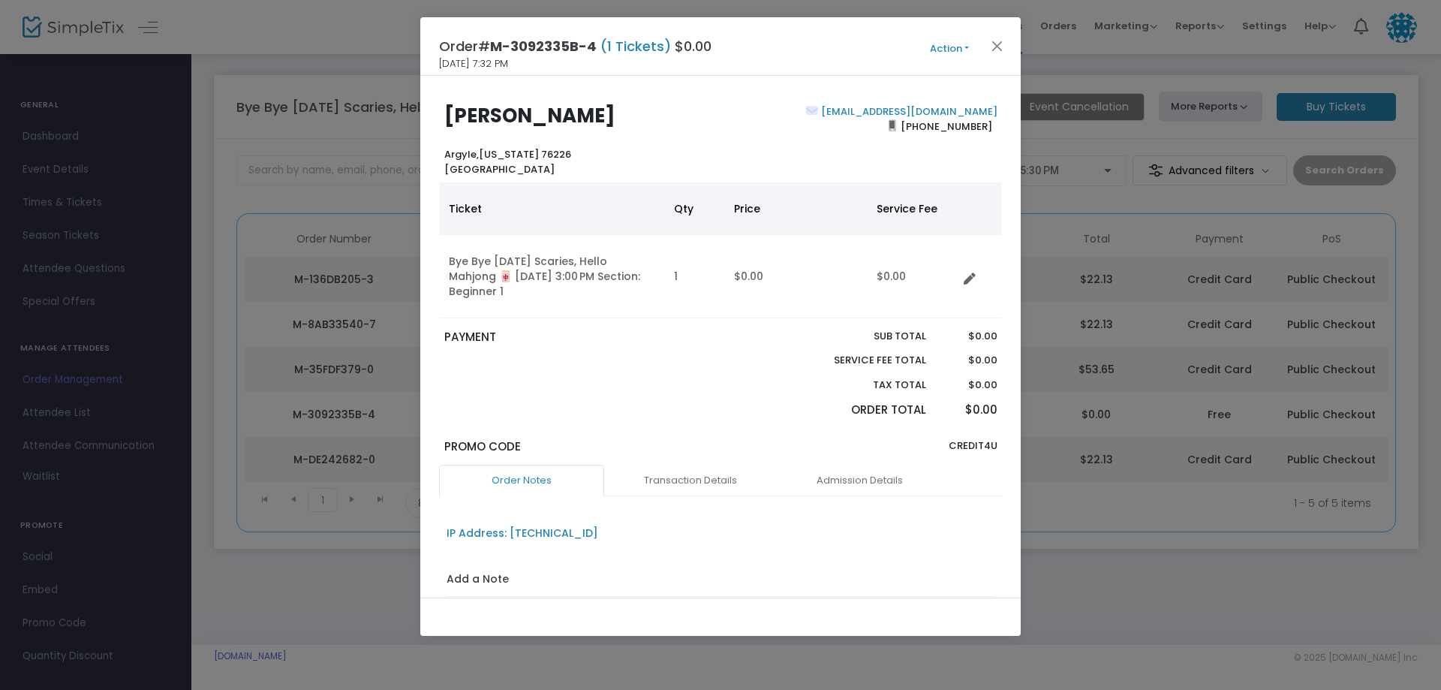
click at [962, 49] on button "Action" at bounding box center [950, 49] width 90 height 17
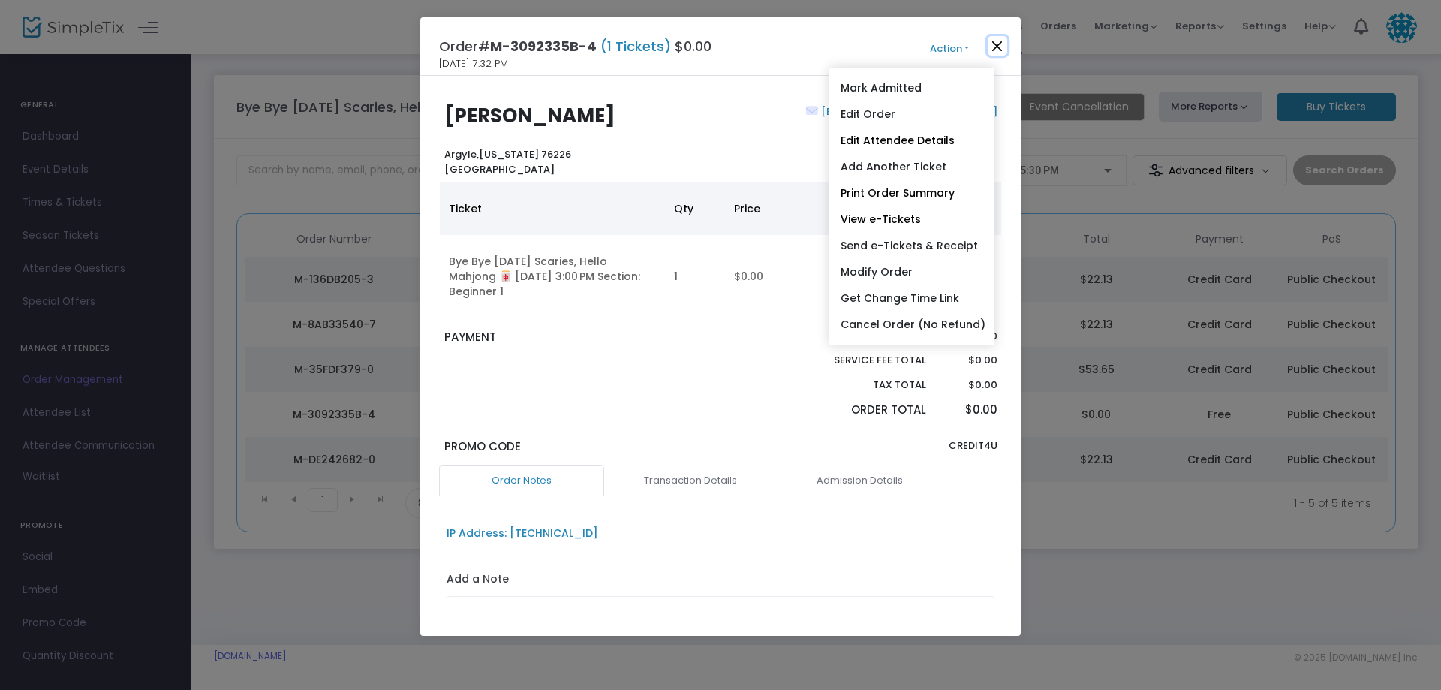
click at [993, 41] on button "Close" at bounding box center [998, 46] width 20 height 20
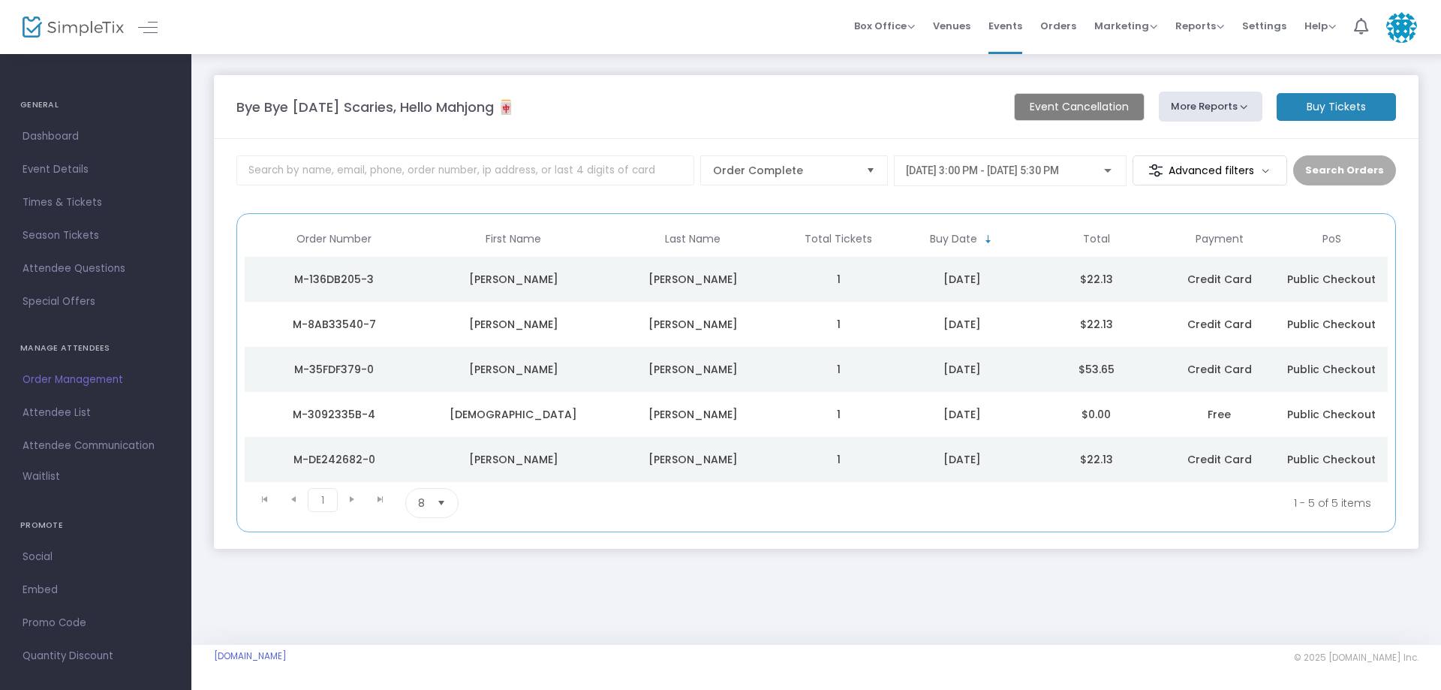
click at [1058, 372] on td "$53.65" at bounding box center [1096, 369] width 134 height 45
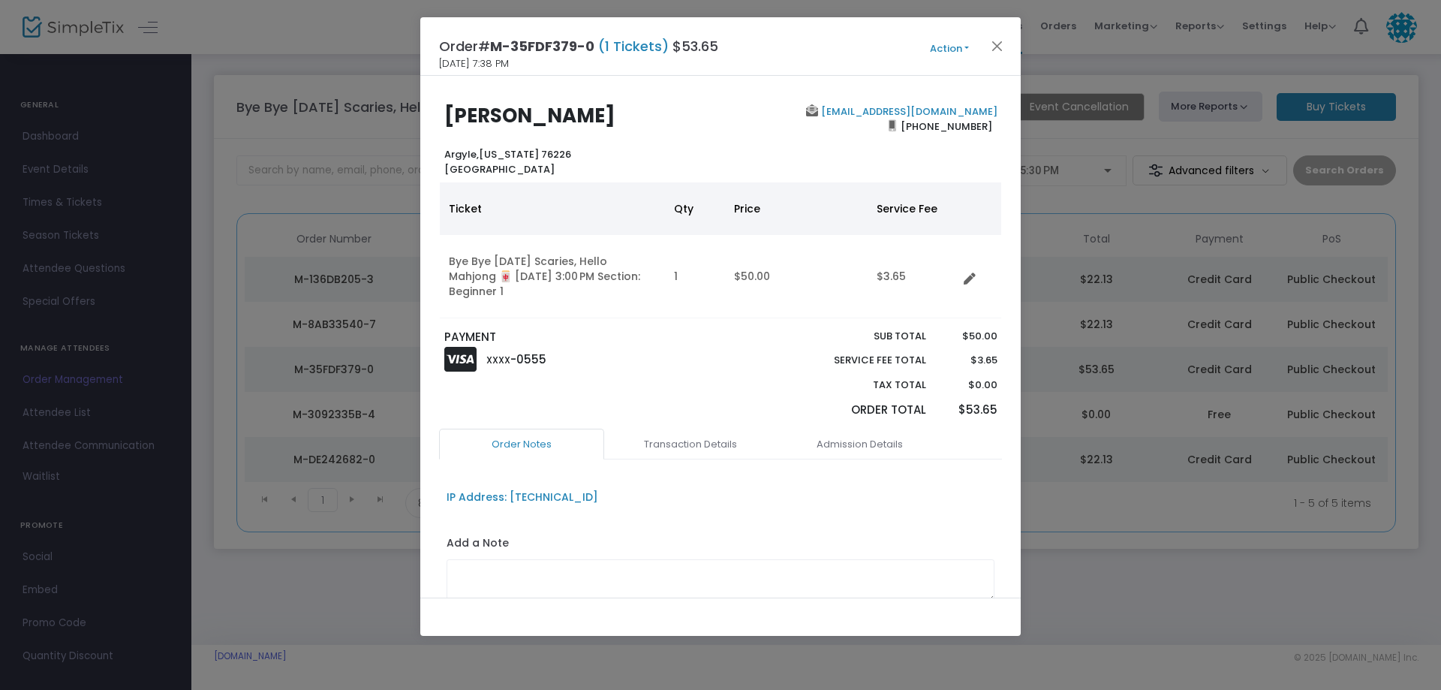
click at [953, 56] on button "Action" at bounding box center [950, 49] width 90 height 17
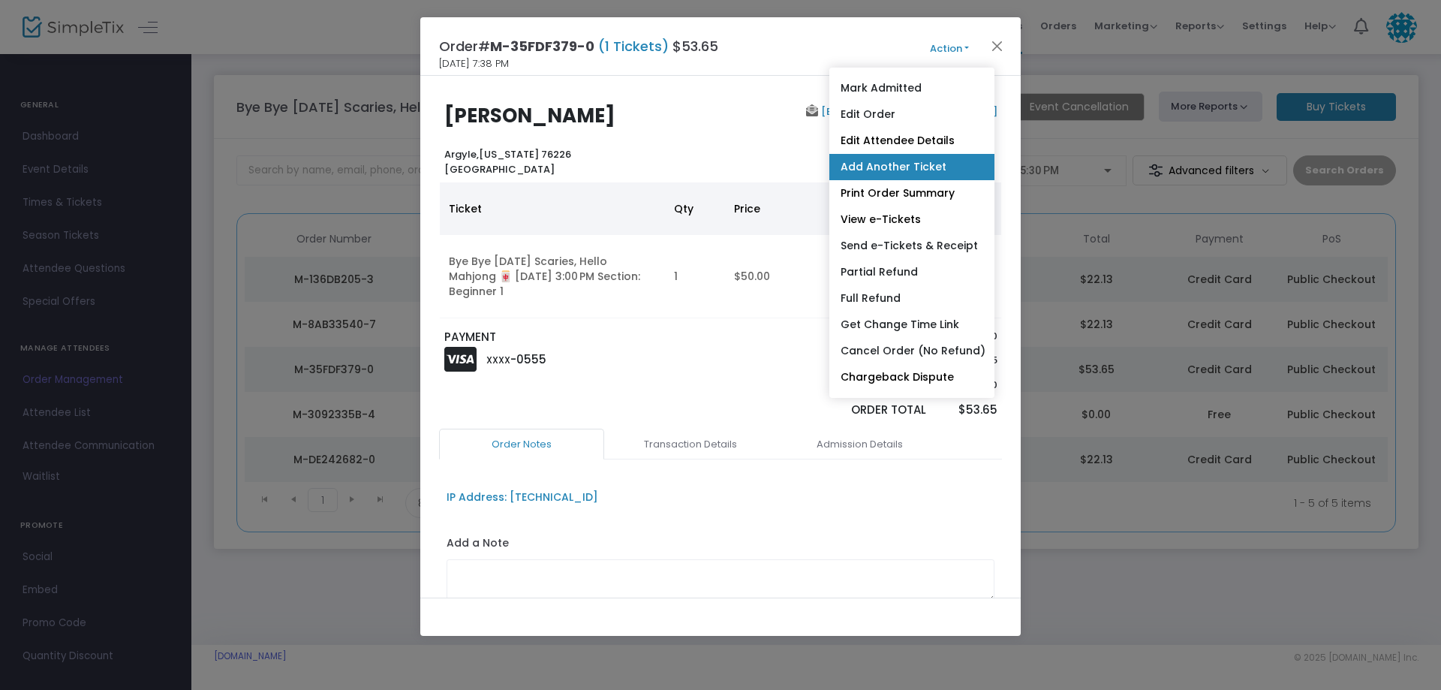
click at [899, 168] on link "Add Another Ticket" at bounding box center [912, 167] width 165 height 26
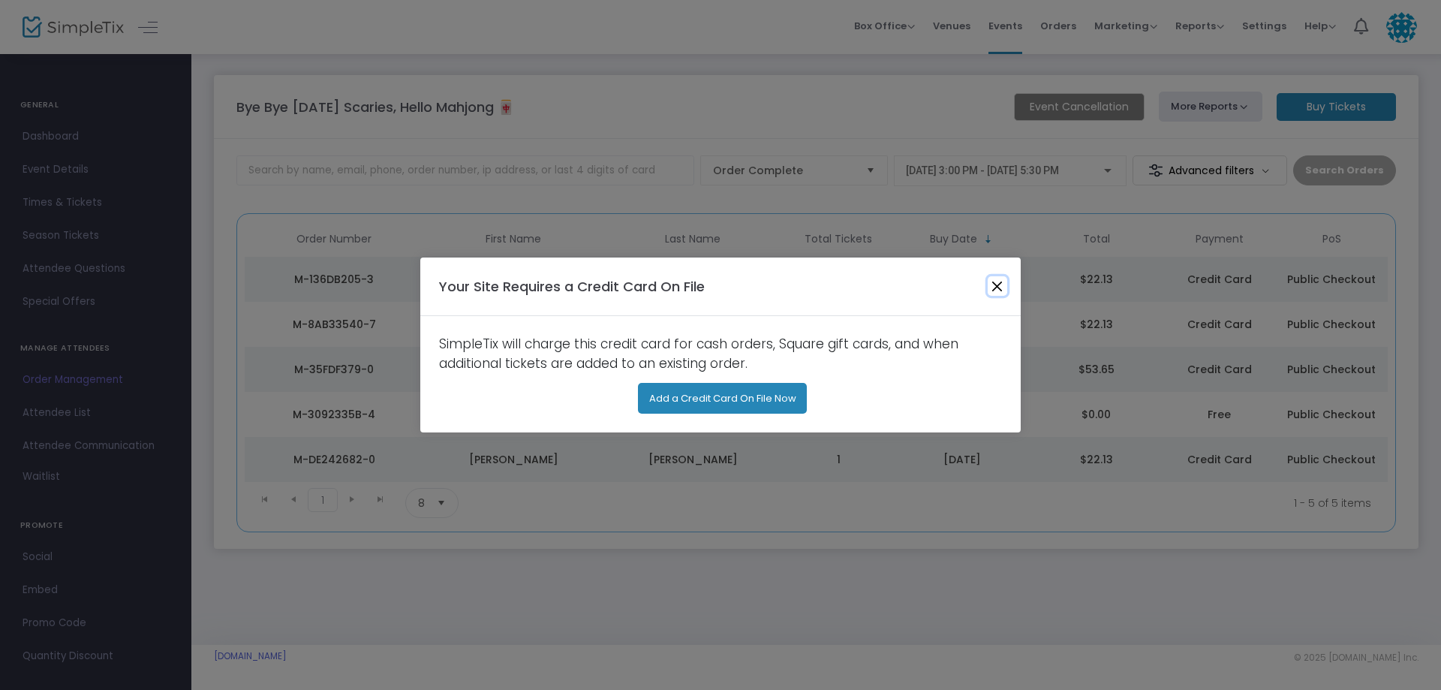
click at [994, 289] on button "Close" at bounding box center [998, 286] width 20 height 20
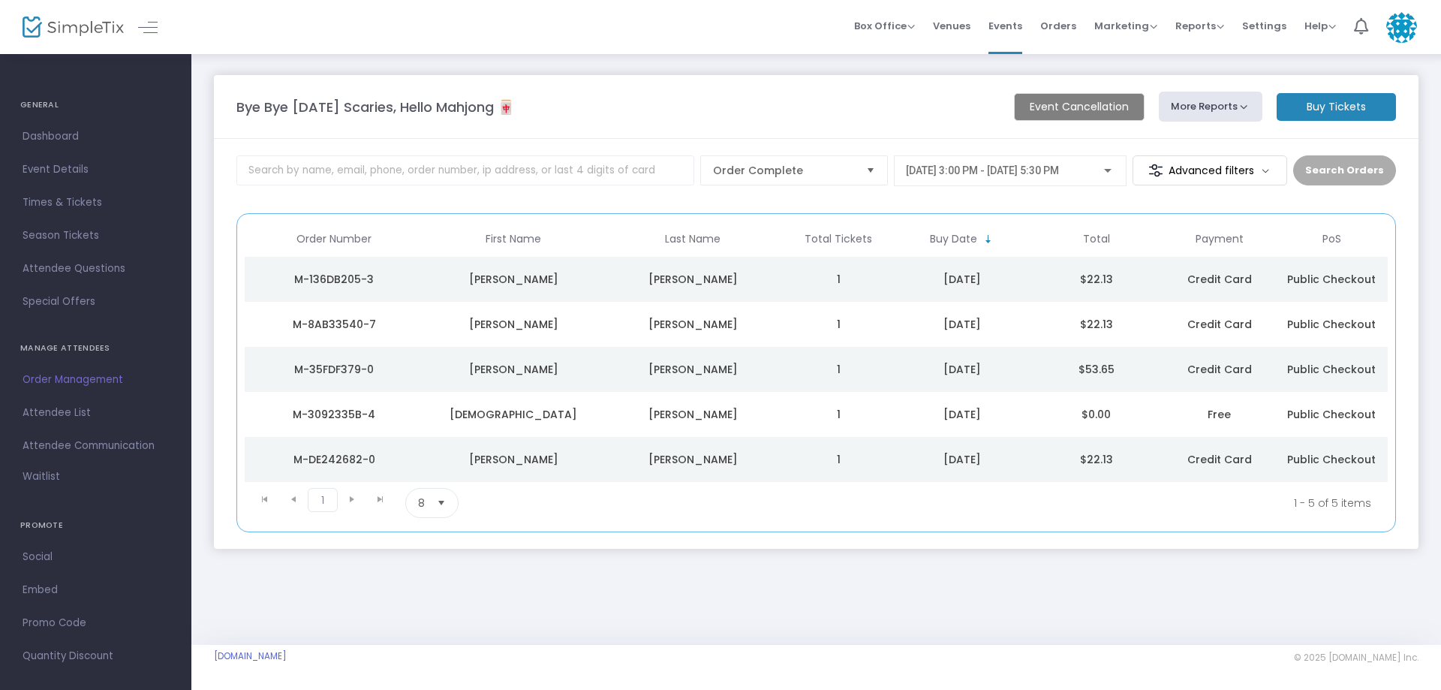
click at [1334, 95] on m-button "Buy Tickets" at bounding box center [1336, 107] width 119 height 28
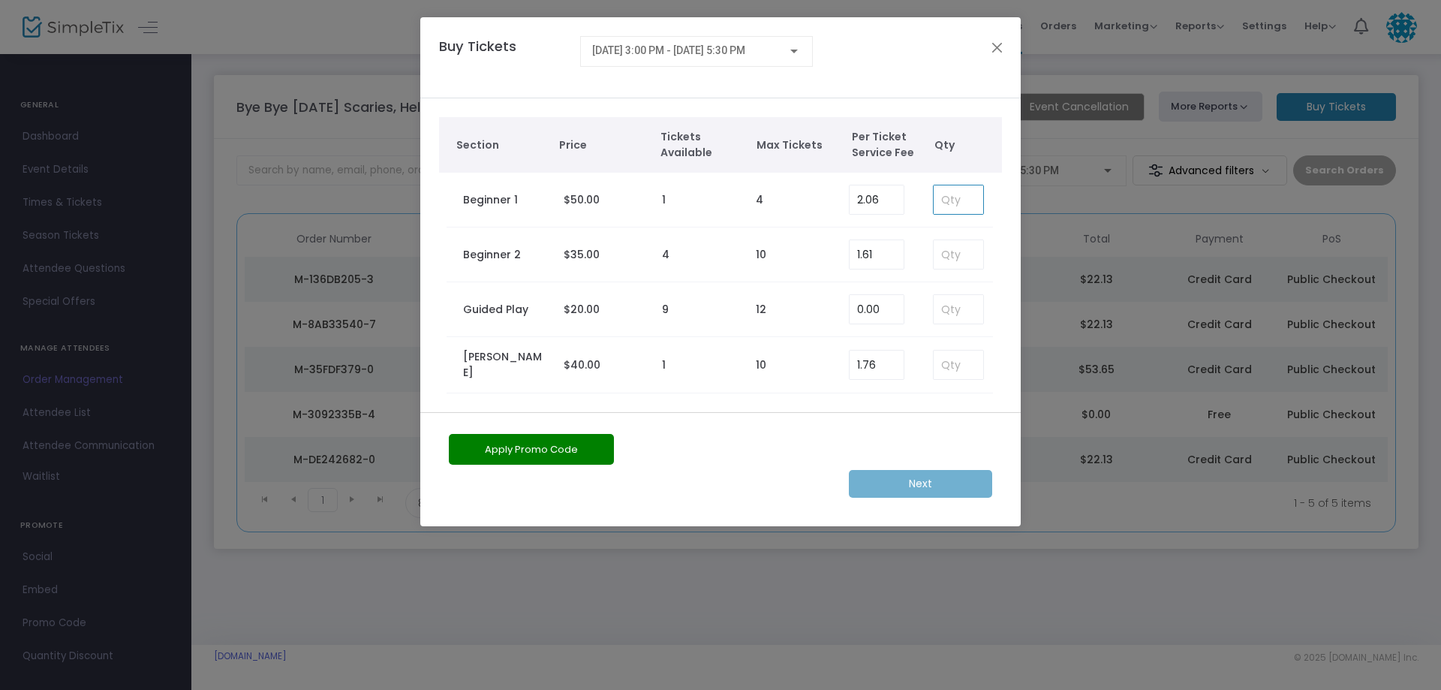
click at [965, 197] on input at bounding box center [959, 199] width 50 height 29
click at [1001, 47] on button "Close" at bounding box center [998, 48] width 20 height 20
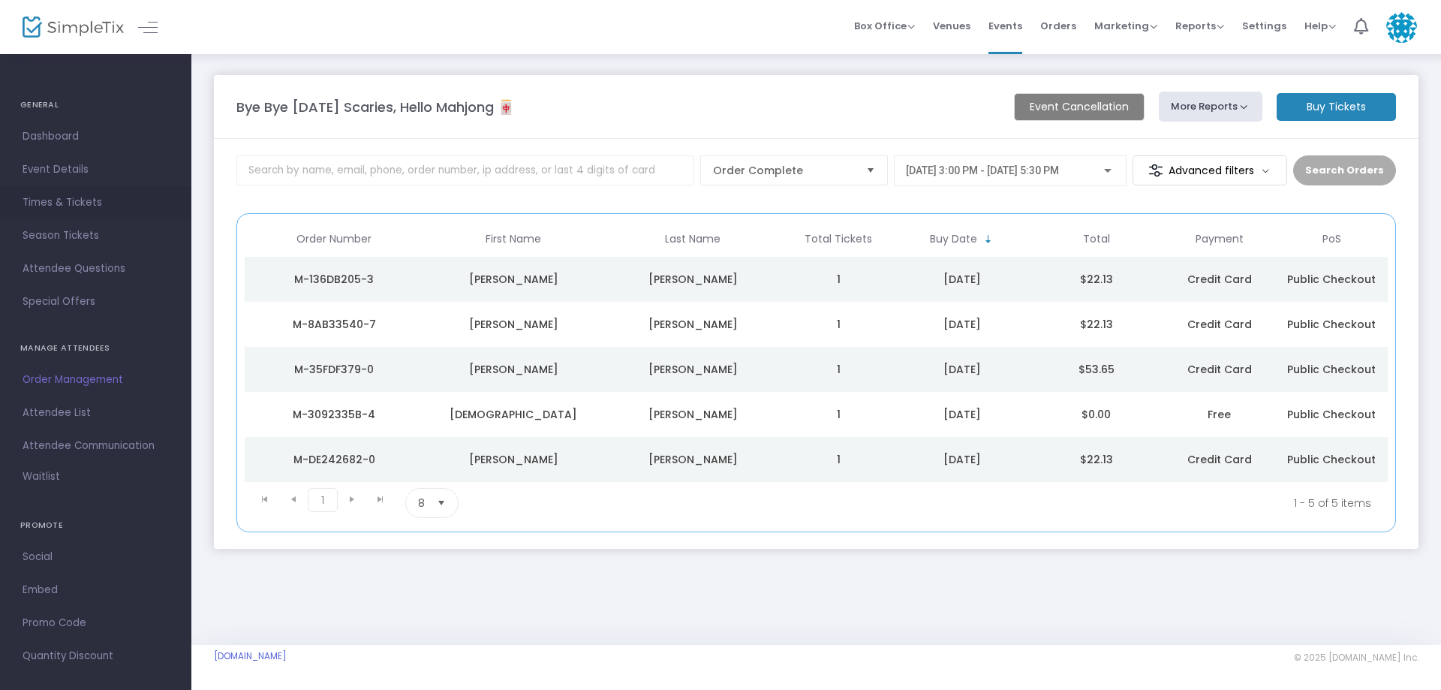
click at [73, 200] on span "Times & Tickets" at bounding box center [96, 203] width 146 height 20
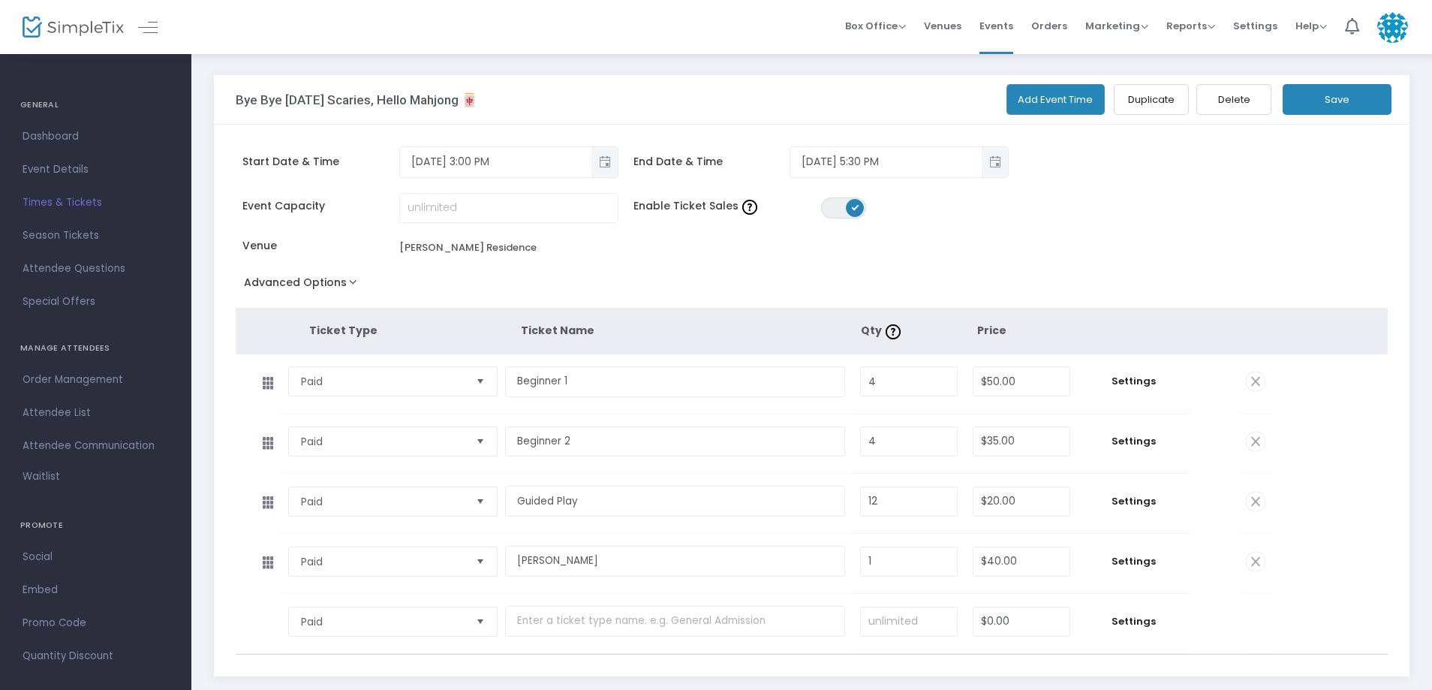
click at [1142, 432] on td "Settings" at bounding box center [1134, 443] width 113 height 59
click at [1137, 438] on span "Settings" at bounding box center [1135, 441] width 98 height 15
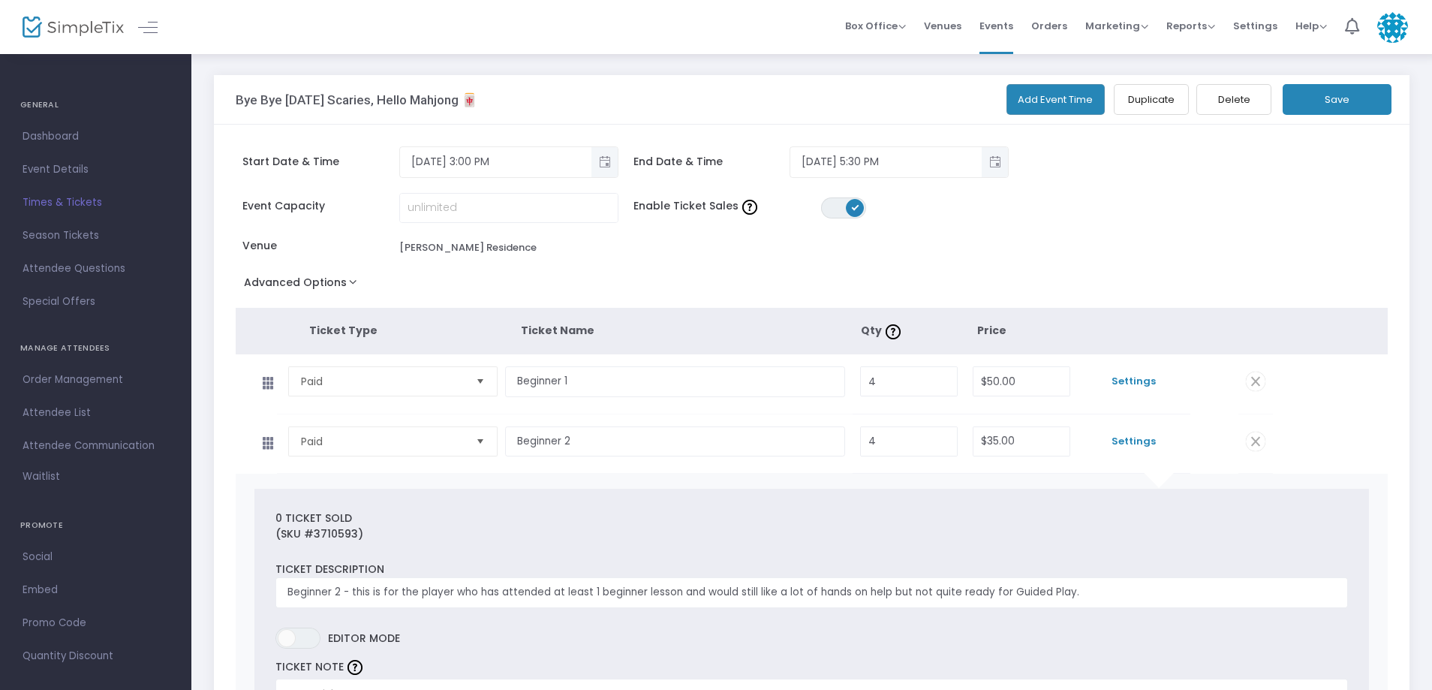
click at [1111, 375] on span "Settings" at bounding box center [1135, 381] width 98 height 15
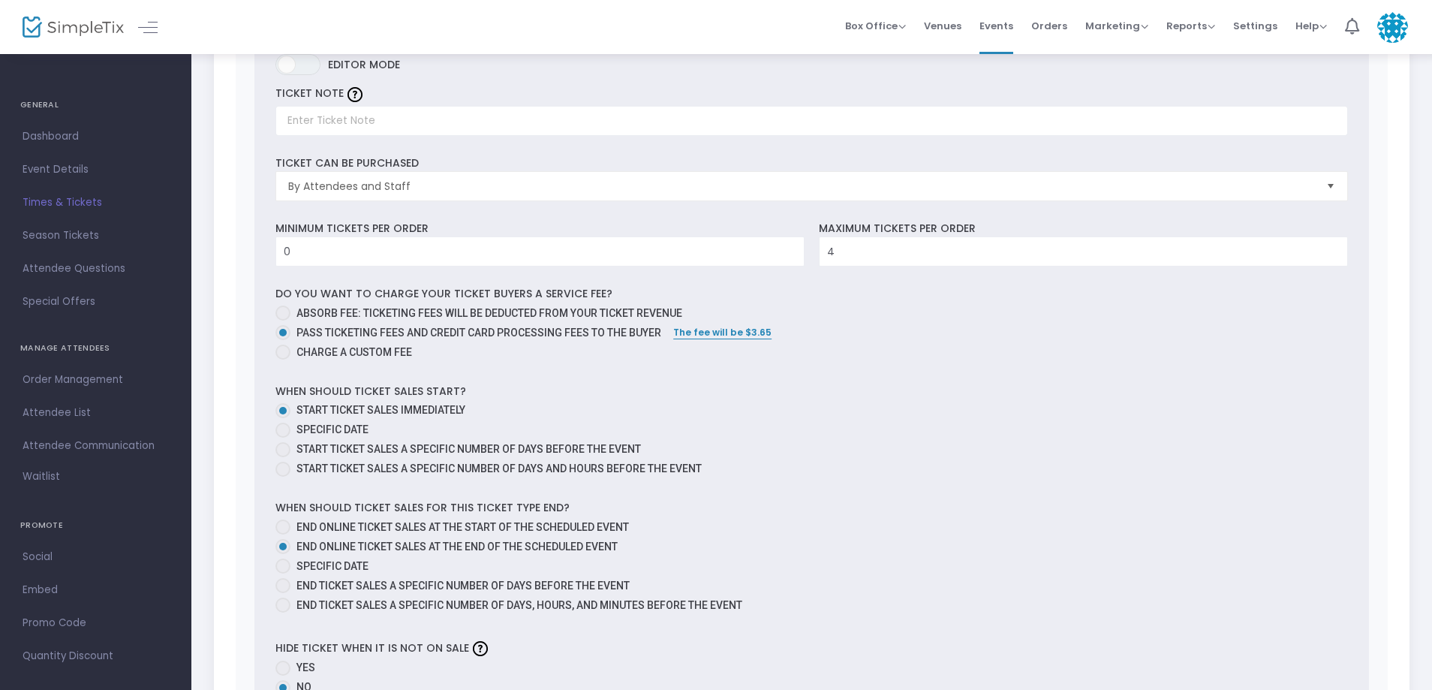
scroll to position [525, 0]
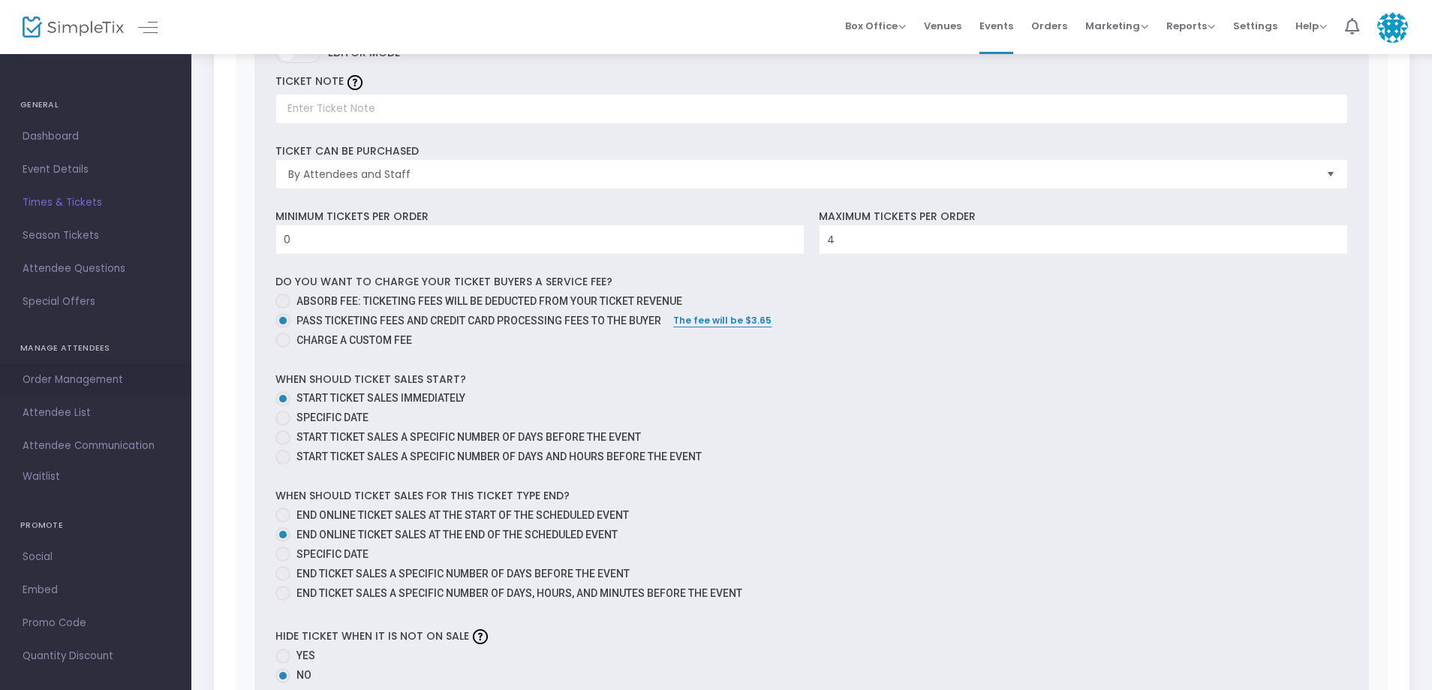
click at [92, 378] on span "Order Management" at bounding box center [96, 380] width 146 height 20
